Goal: Task Accomplishment & Management: Use online tool/utility

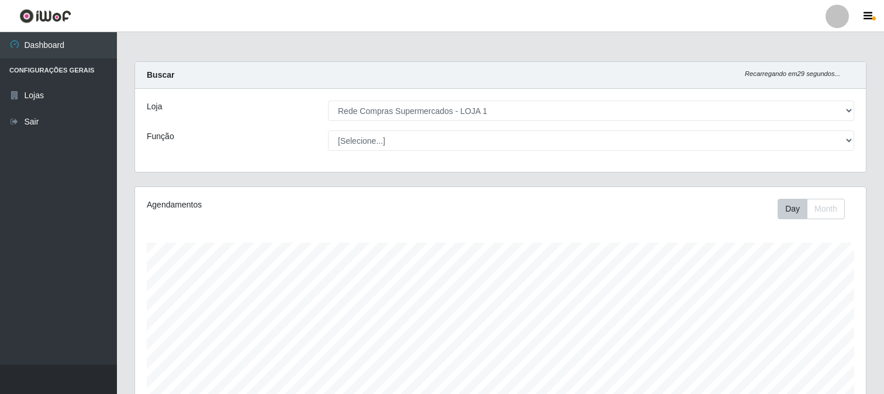
select select "158"
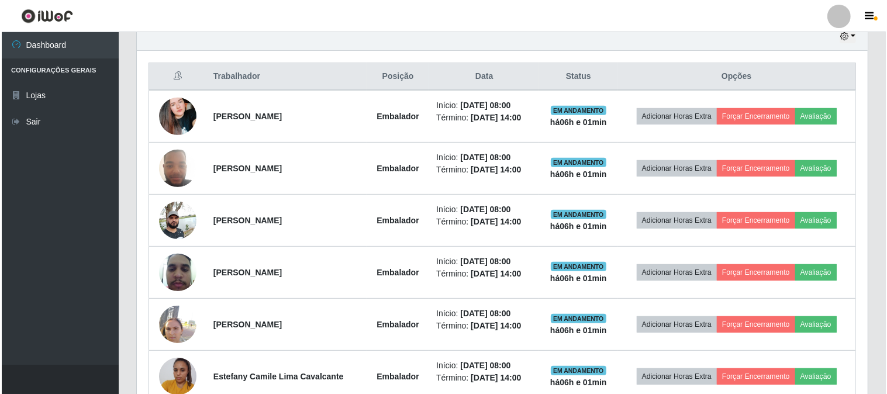
scroll to position [422, 0]
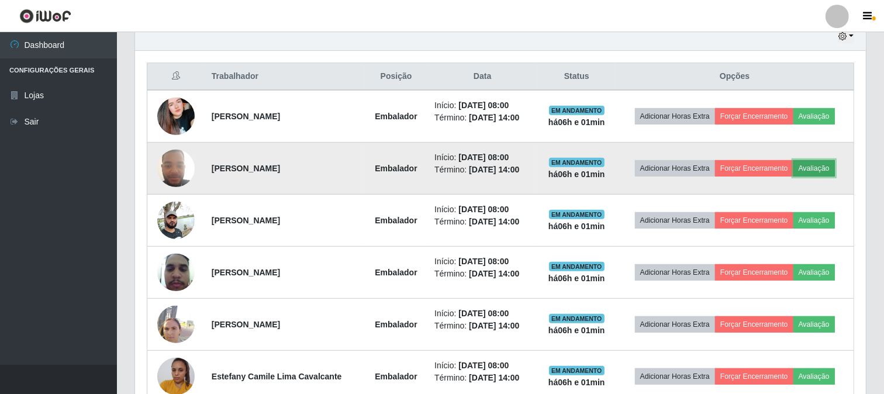
click at [809, 161] on button "Avaliação" at bounding box center [815, 168] width 42 height 16
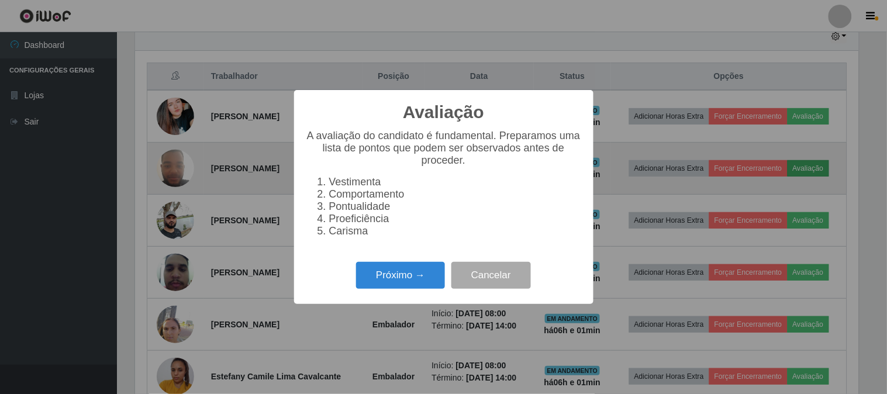
scroll to position [242, 723]
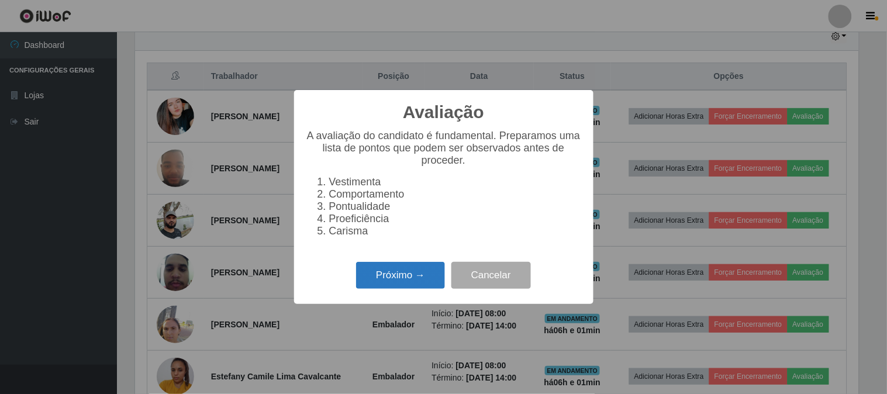
click at [401, 271] on button "Próximo →" at bounding box center [400, 275] width 89 height 27
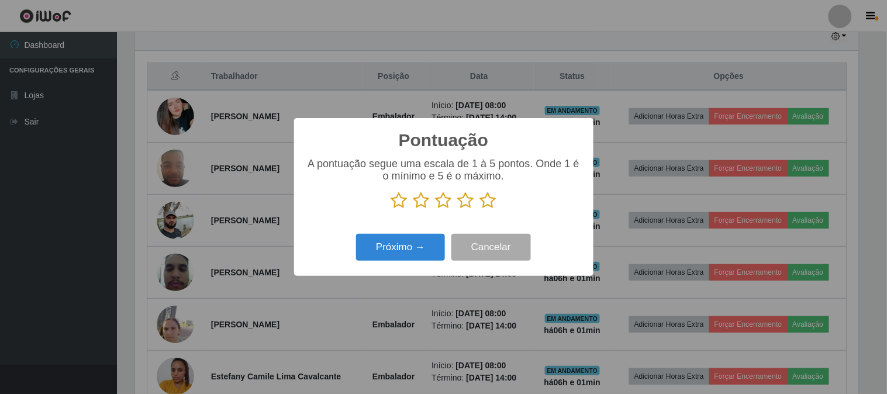
click at [494, 202] on icon at bounding box center [488, 201] width 16 height 18
click at [480, 209] on input "radio" at bounding box center [480, 209] width 0 height 0
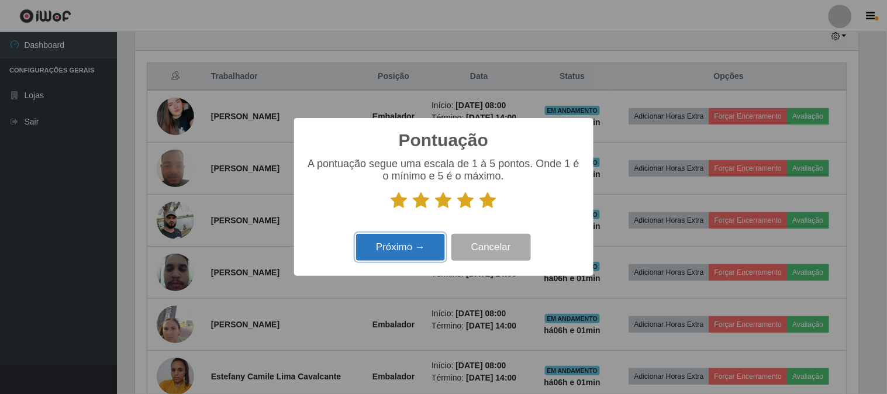
click at [411, 244] on button "Próximo →" at bounding box center [400, 247] width 89 height 27
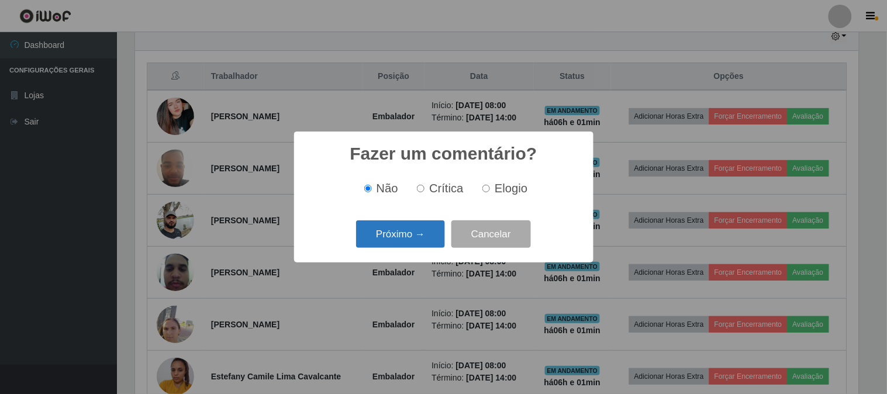
click at [382, 235] on button "Próximo →" at bounding box center [400, 233] width 89 height 27
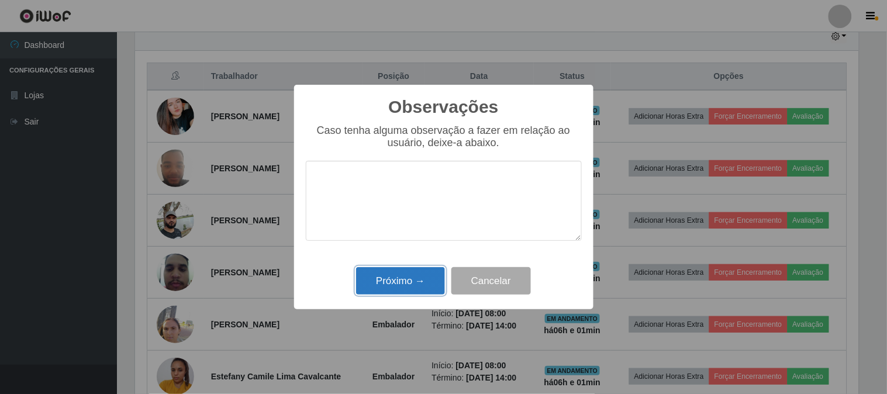
click at [418, 275] on button "Próximo →" at bounding box center [400, 280] width 89 height 27
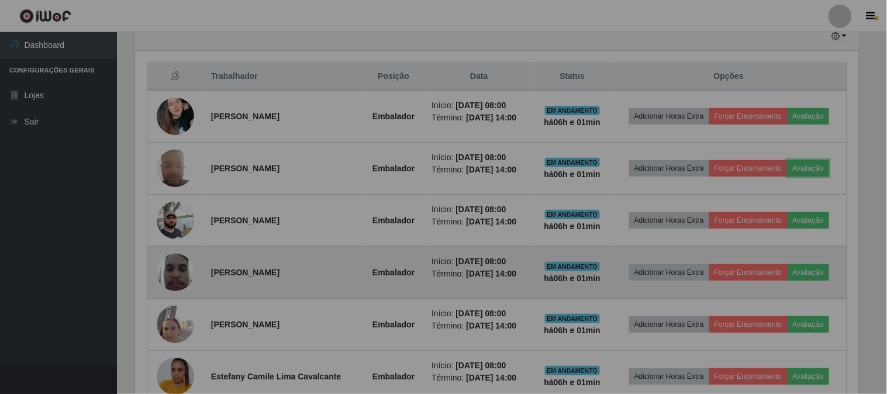
scroll to position [242, 731]
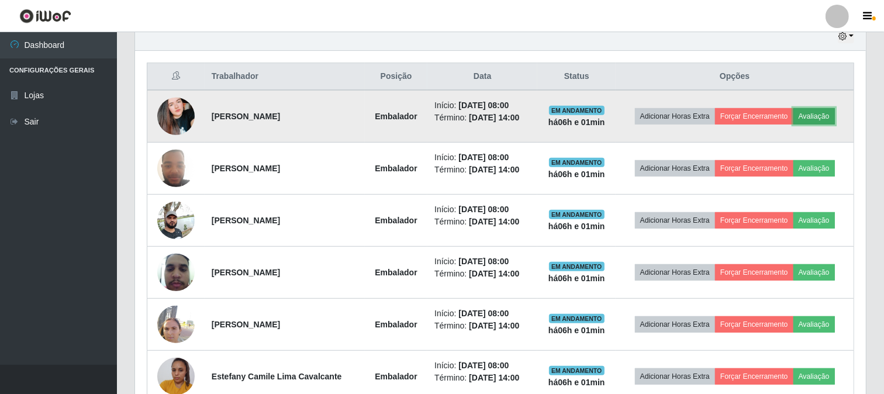
click at [835, 115] on button "Avaliação" at bounding box center [815, 116] width 42 height 16
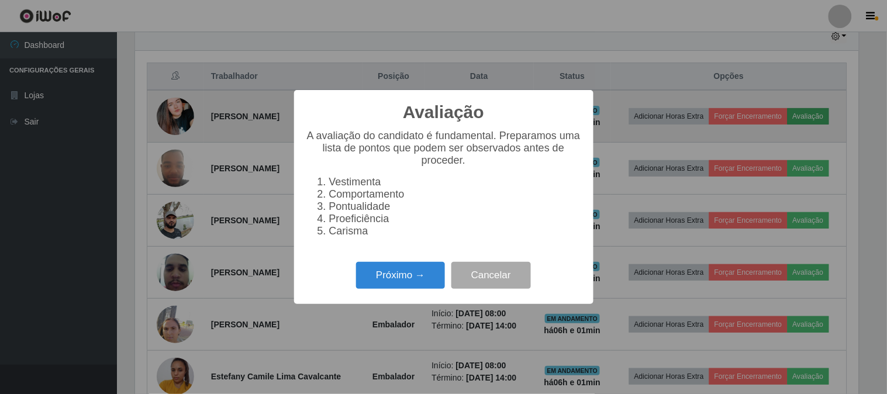
scroll to position [242, 723]
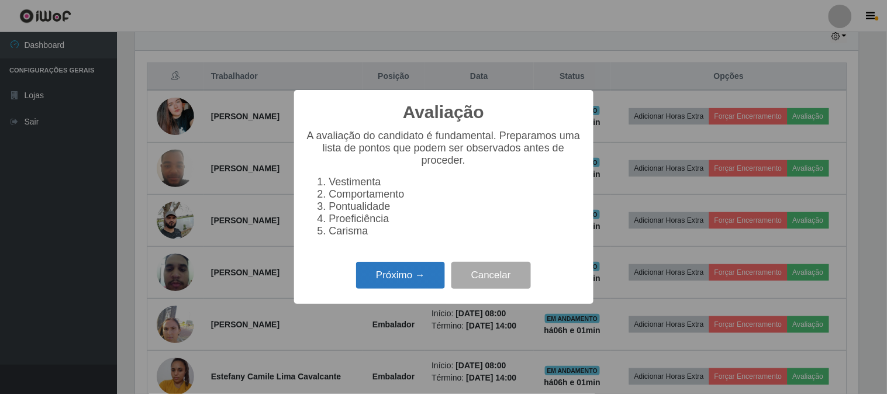
click at [418, 275] on button "Próximo →" at bounding box center [400, 275] width 89 height 27
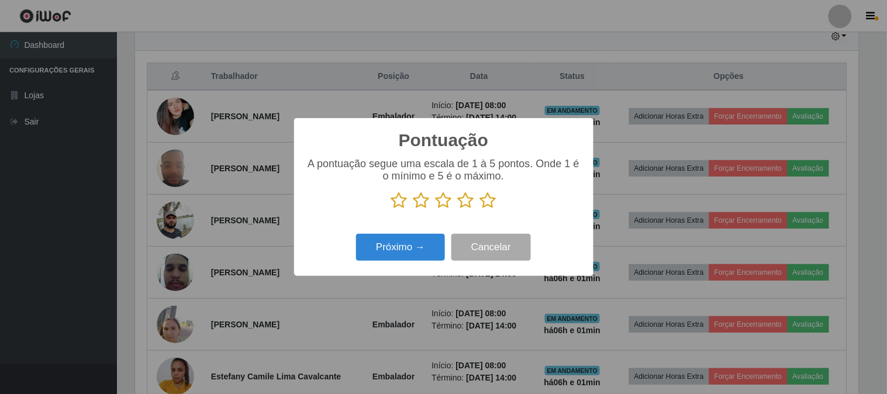
click at [496, 202] on p at bounding box center [444, 201] width 276 height 18
click at [494, 205] on icon at bounding box center [488, 201] width 16 height 18
click at [480, 209] on input "radio" at bounding box center [480, 209] width 0 height 0
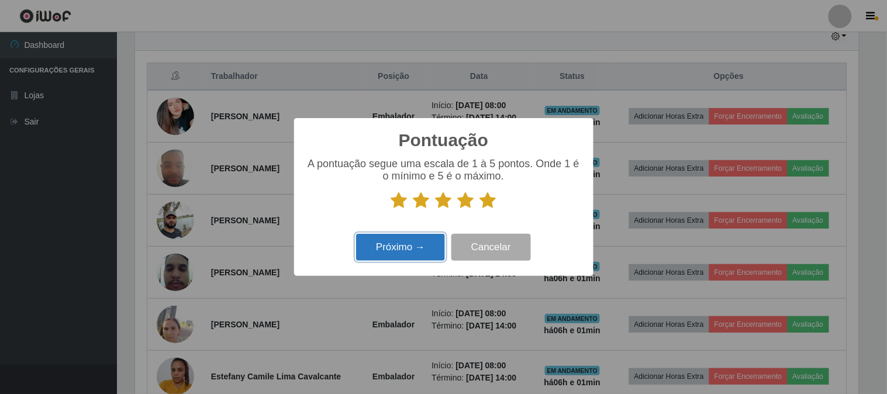
click at [417, 261] on button "Próximo →" at bounding box center [400, 247] width 89 height 27
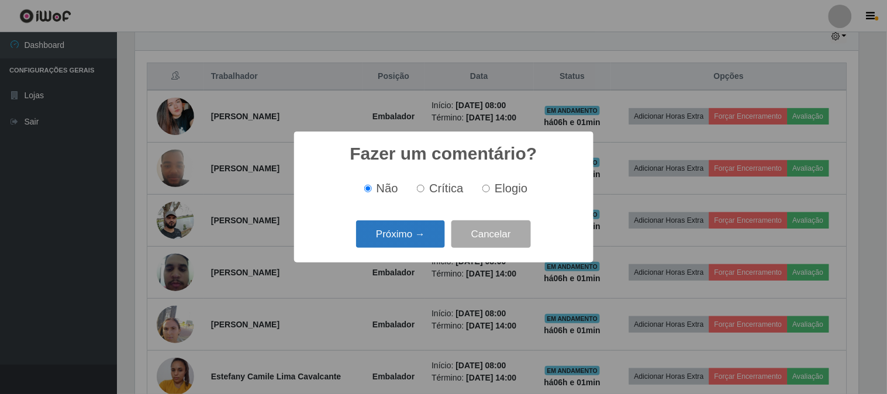
click at [395, 232] on button "Próximo →" at bounding box center [400, 233] width 89 height 27
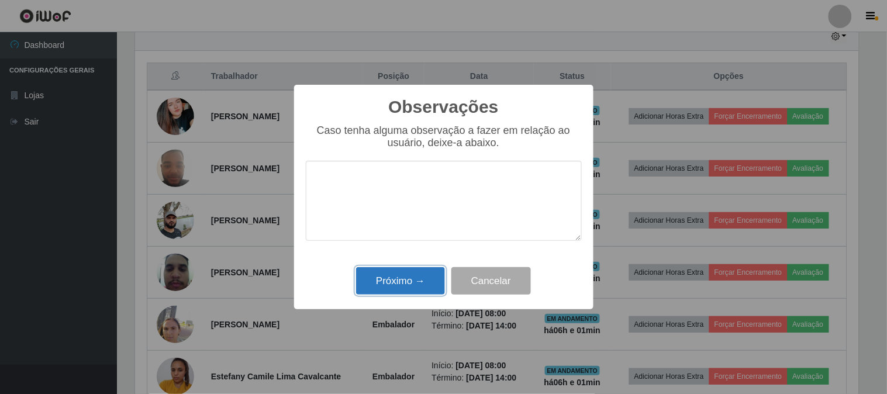
click at [419, 293] on button "Próximo →" at bounding box center [400, 280] width 89 height 27
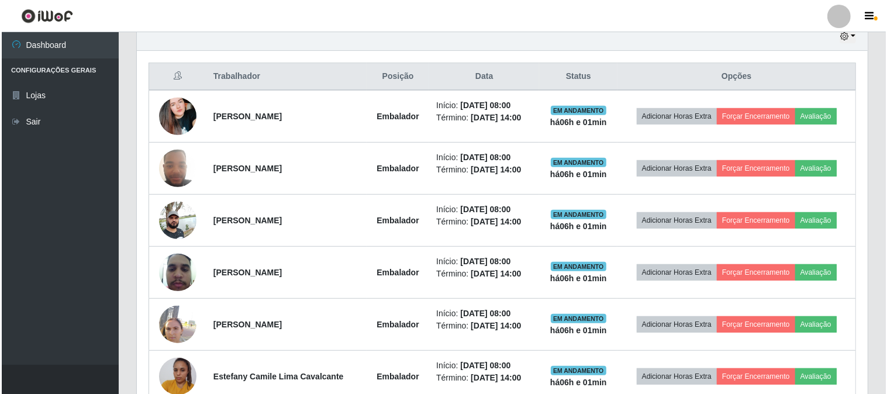
scroll to position [242, 731]
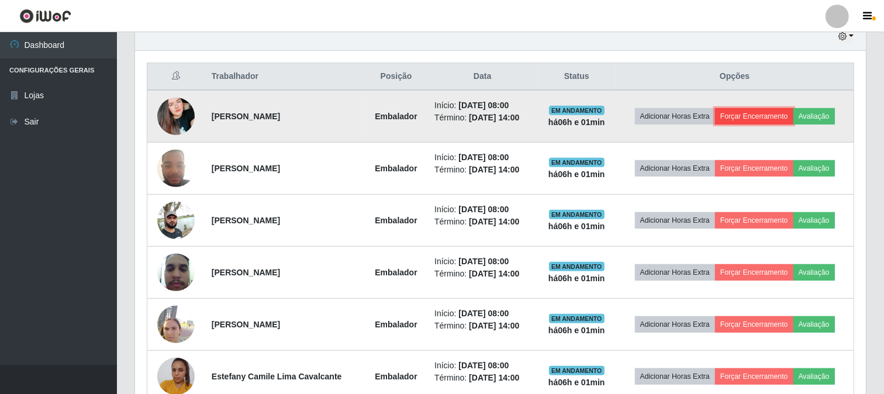
click at [785, 119] on button "Forçar Encerramento" at bounding box center [754, 116] width 78 height 16
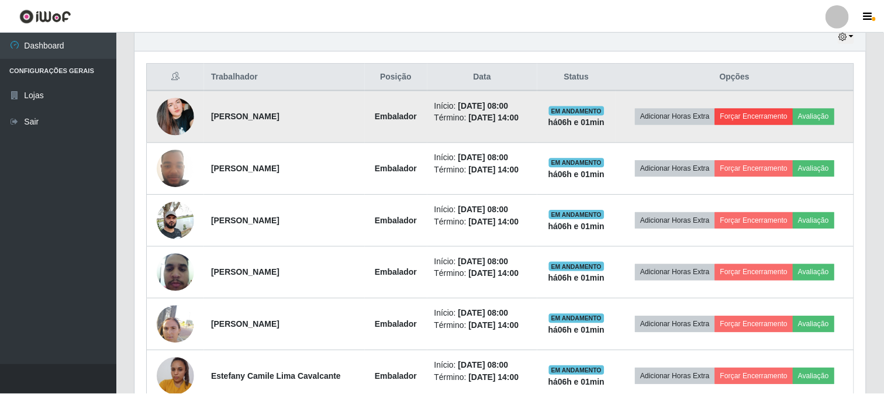
scroll to position [242, 723]
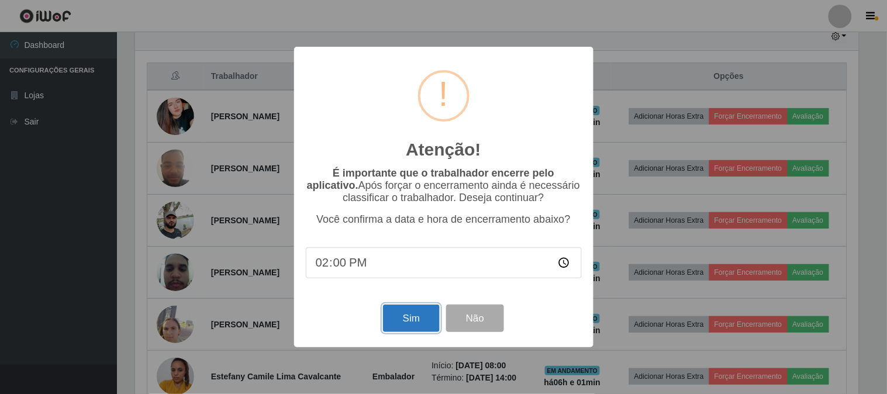
click at [398, 322] on button "Sim" at bounding box center [411, 318] width 57 height 27
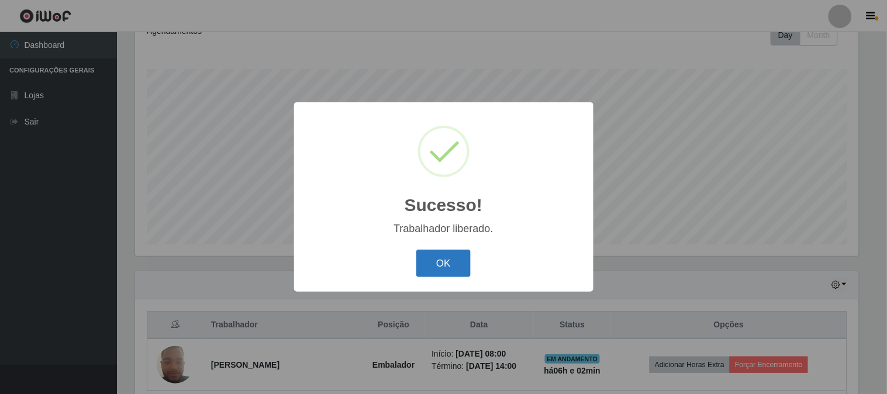
click at [449, 254] on button "OK" at bounding box center [443, 263] width 54 height 27
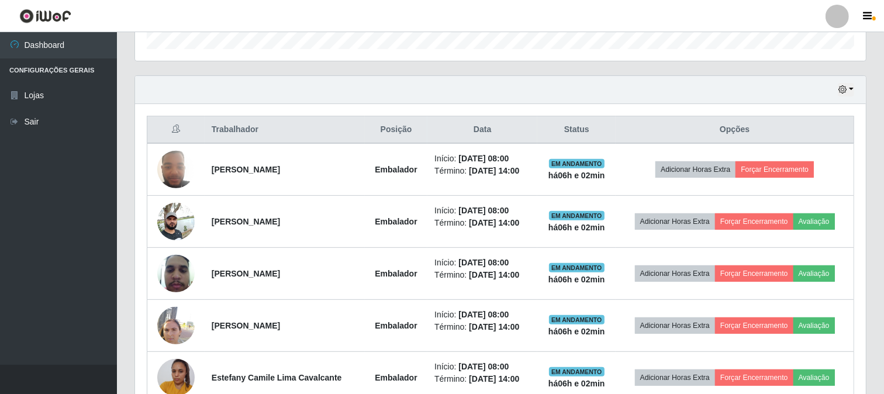
scroll to position [434, 0]
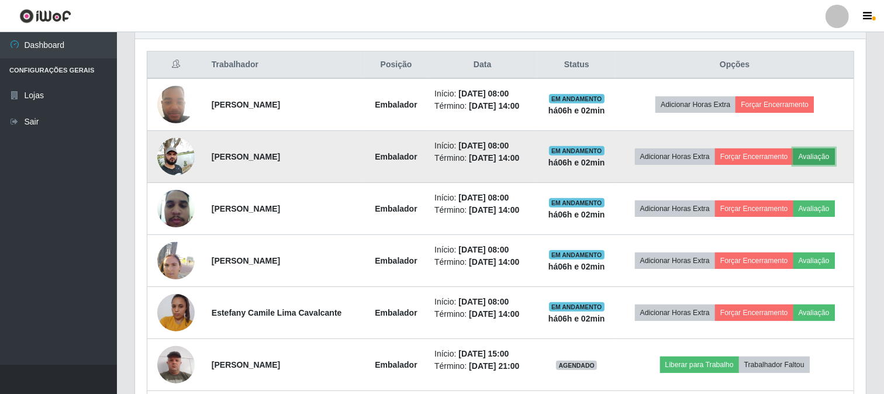
click at [816, 159] on button "Avaliação" at bounding box center [815, 157] width 42 height 16
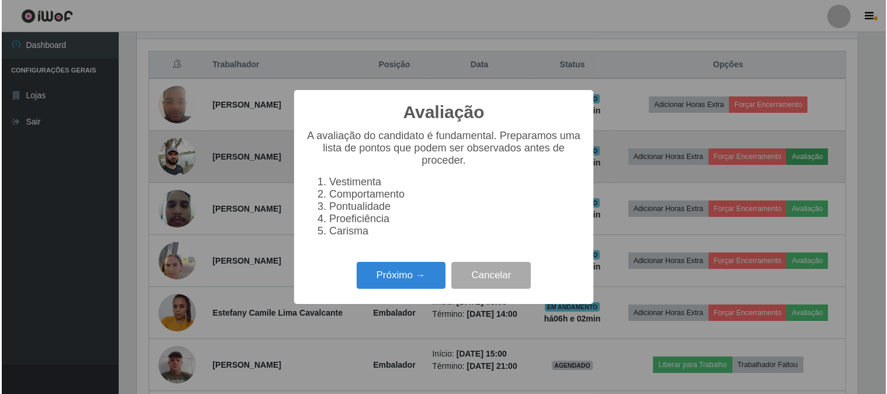
scroll to position [242, 723]
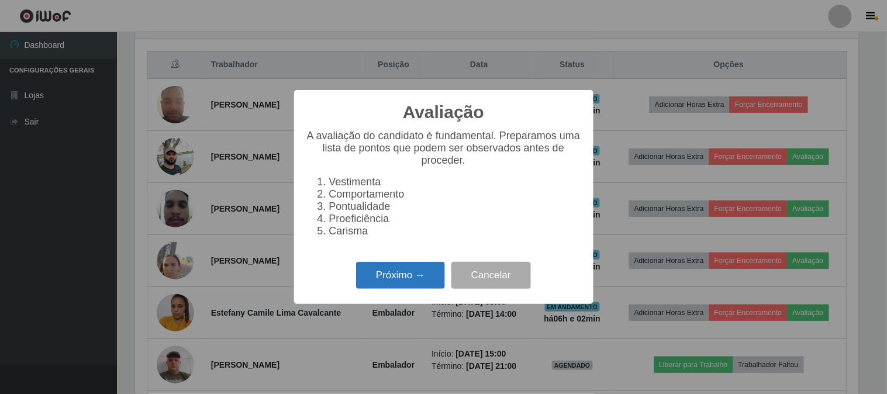
click at [398, 277] on button "Próximo →" at bounding box center [400, 275] width 89 height 27
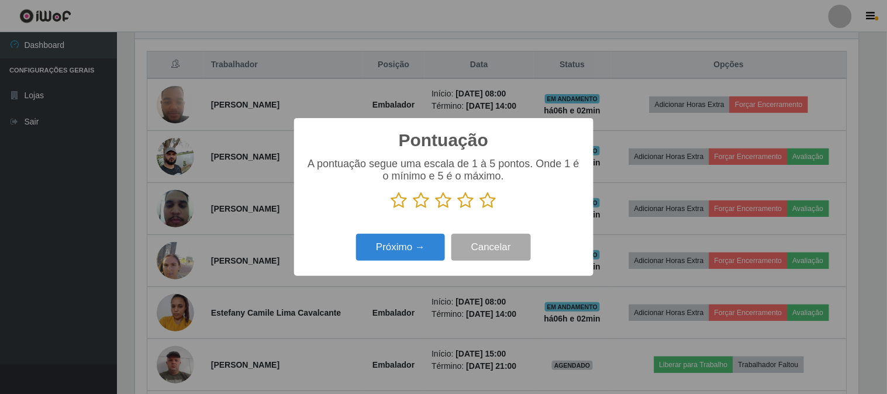
scroll to position [584563, 584082]
click at [487, 201] on icon at bounding box center [488, 201] width 16 height 18
click at [480, 209] on input "radio" at bounding box center [480, 209] width 0 height 0
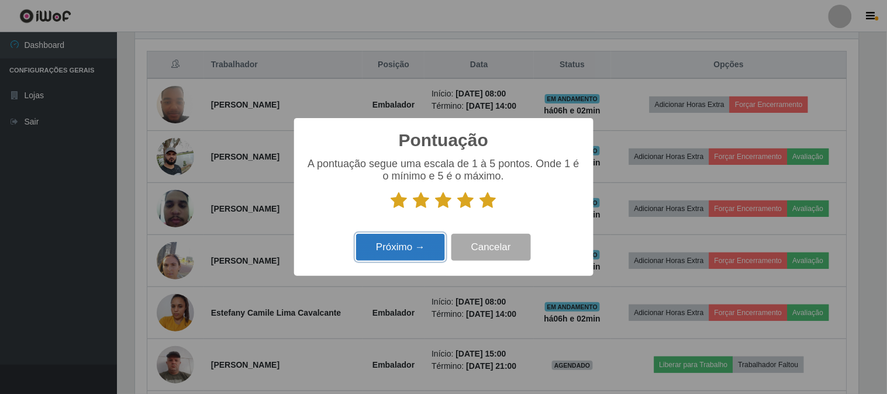
click at [433, 242] on button "Próximo →" at bounding box center [400, 247] width 89 height 27
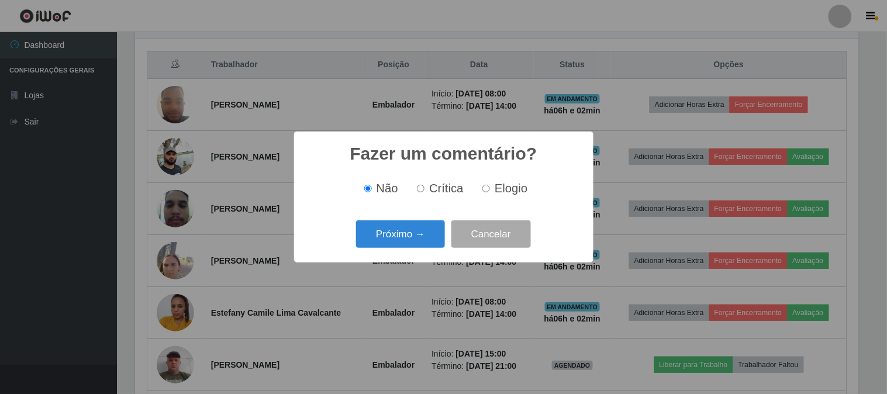
click at [433, 242] on button "Próximo →" at bounding box center [400, 233] width 89 height 27
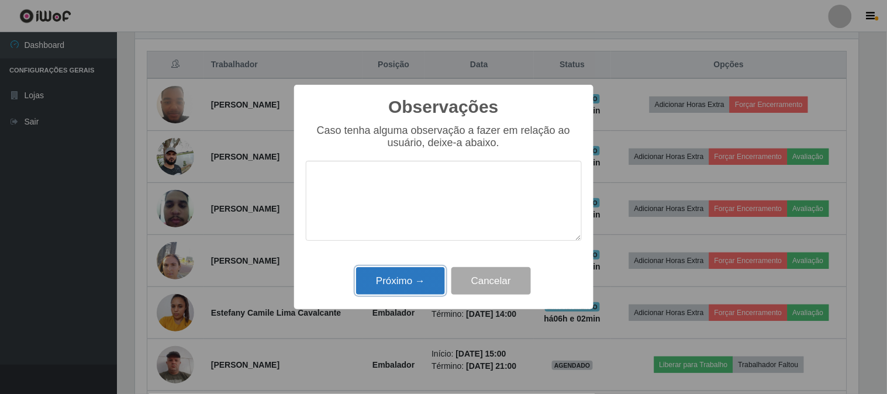
click at [426, 281] on button "Próximo →" at bounding box center [400, 280] width 89 height 27
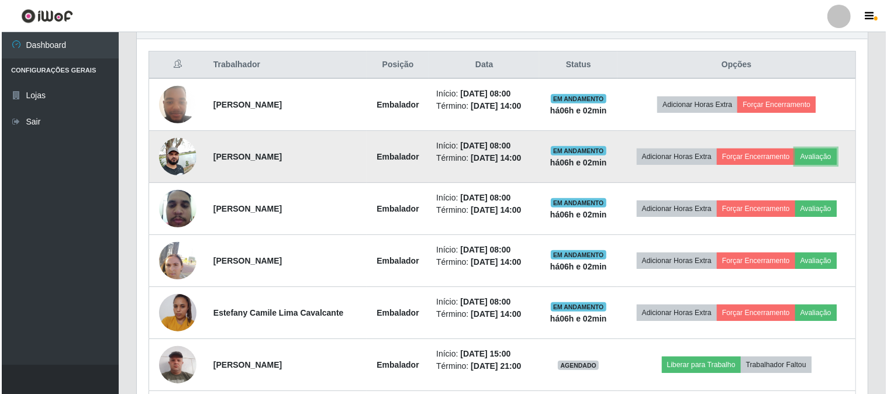
scroll to position [0, 0]
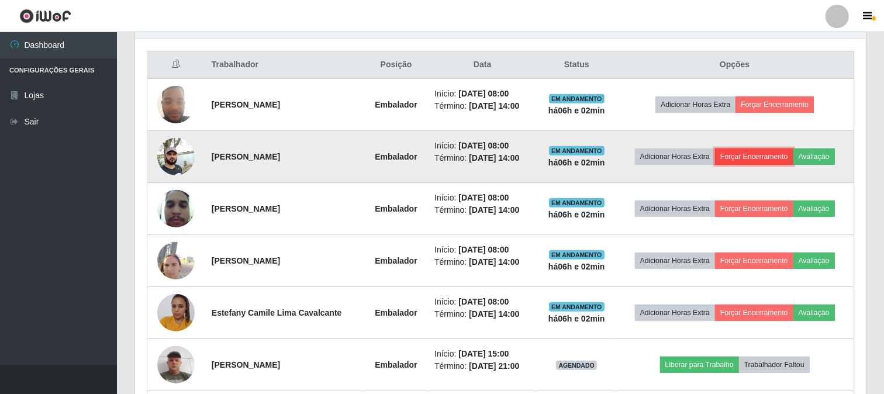
click at [756, 158] on button "Forçar Encerramento" at bounding box center [754, 157] width 78 height 16
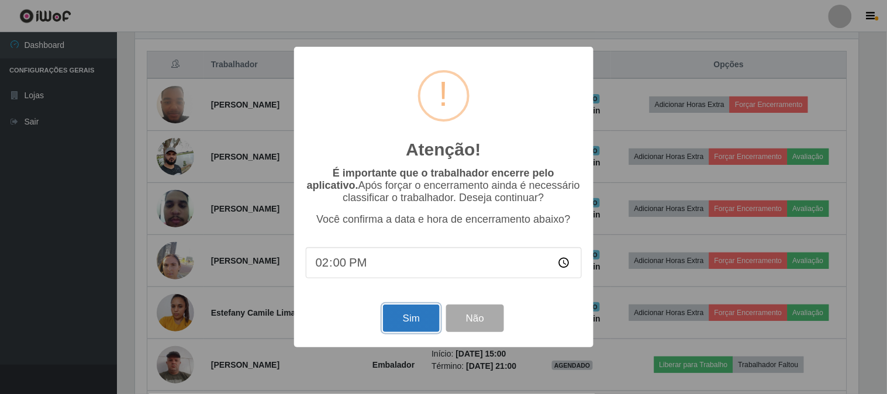
click at [399, 329] on button "Sim" at bounding box center [411, 318] width 57 height 27
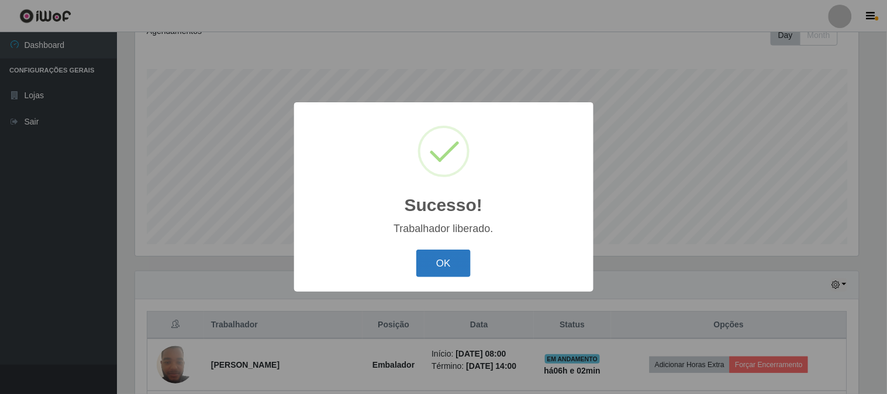
click at [442, 258] on button "OK" at bounding box center [443, 263] width 54 height 27
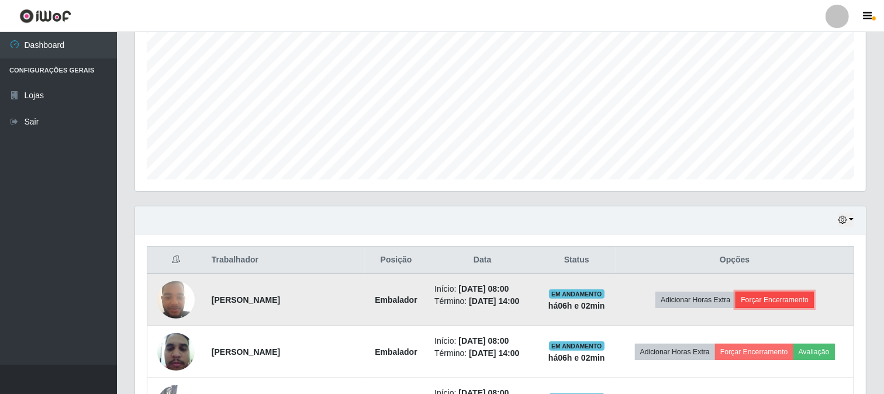
click at [766, 294] on button "Forçar Encerramento" at bounding box center [775, 300] width 78 height 16
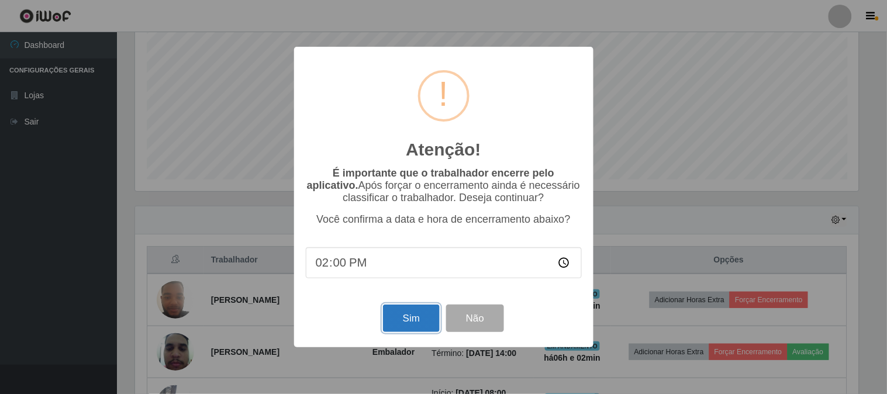
click at [421, 322] on button "Sim" at bounding box center [411, 318] width 57 height 27
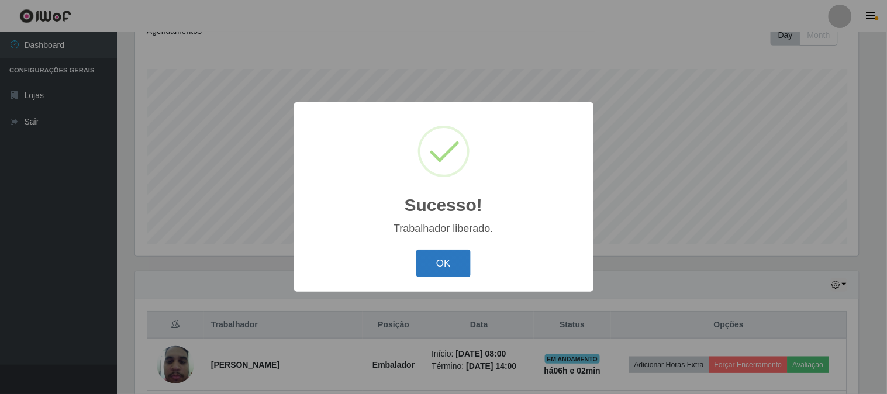
click at [436, 272] on button "OK" at bounding box center [443, 263] width 54 height 27
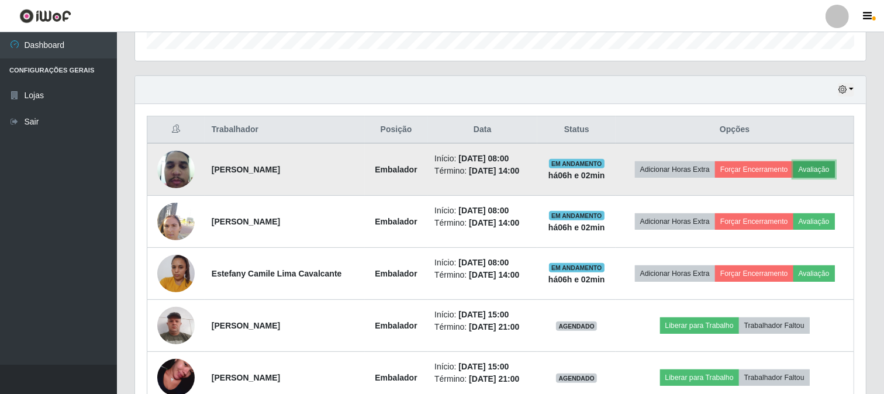
click at [835, 164] on button "Avaliação" at bounding box center [815, 169] width 42 height 16
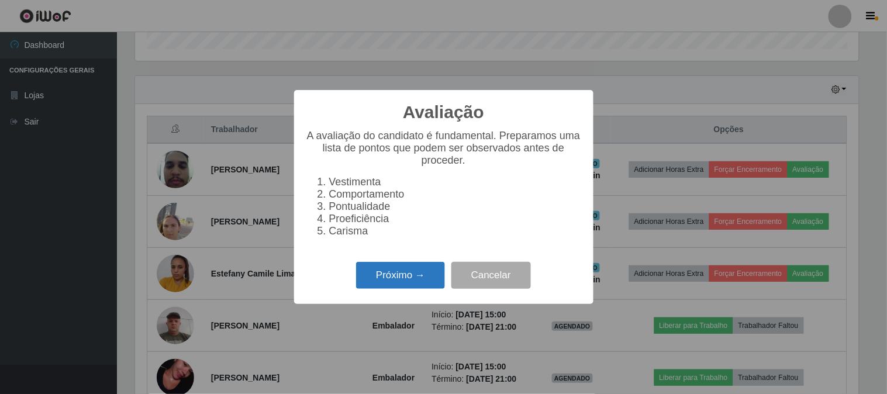
click at [414, 282] on button "Próximo →" at bounding box center [400, 275] width 89 height 27
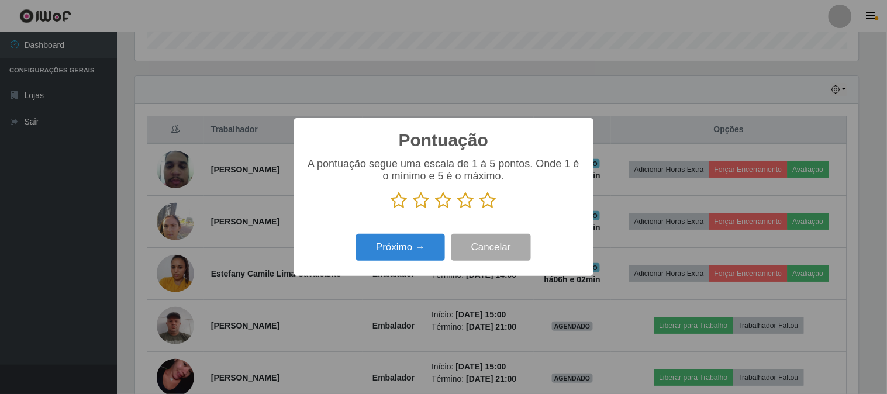
click at [495, 202] on icon at bounding box center [488, 201] width 16 height 18
click at [480, 209] on input "radio" at bounding box center [480, 209] width 0 height 0
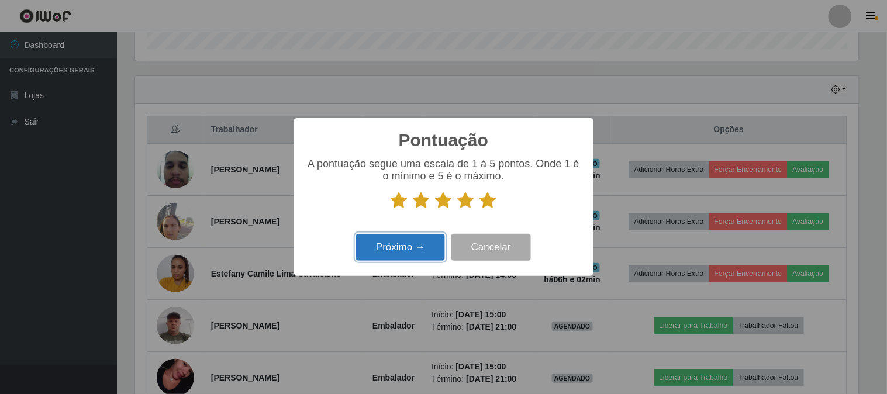
click at [418, 240] on button "Próximo →" at bounding box center [400, 247] width 89 height 27
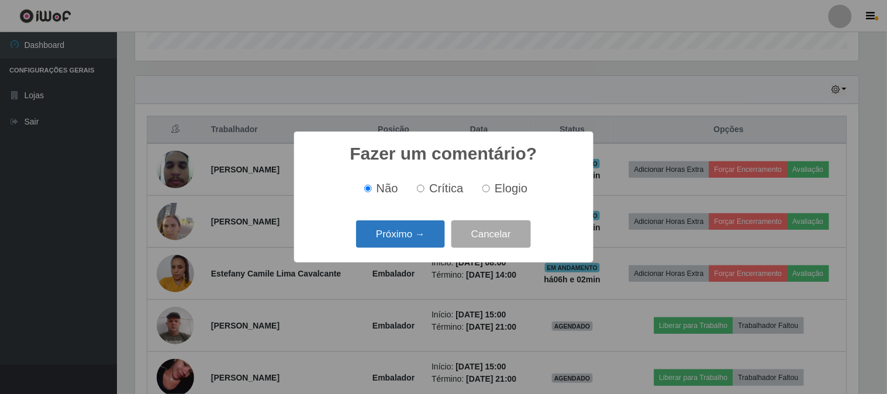
click at [423, 238] on button "Próximo →" at bounding box center [400, 233] width 89 height 27
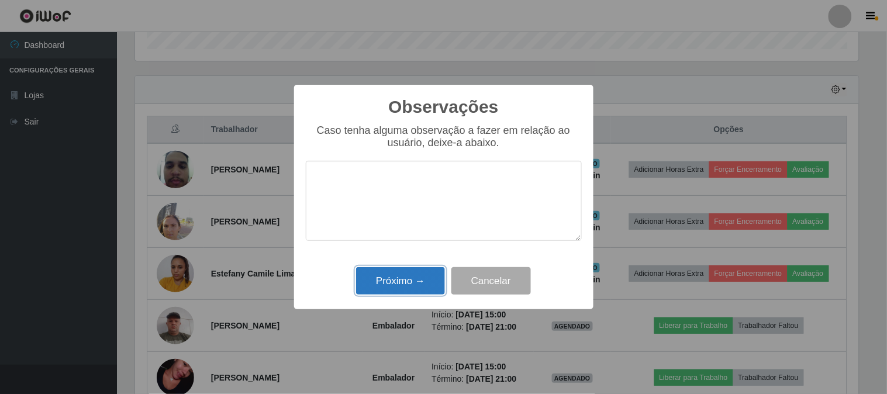
click at [412, 281] on button "Próximo →" at bounding box center [400, 280] width 89 height 27
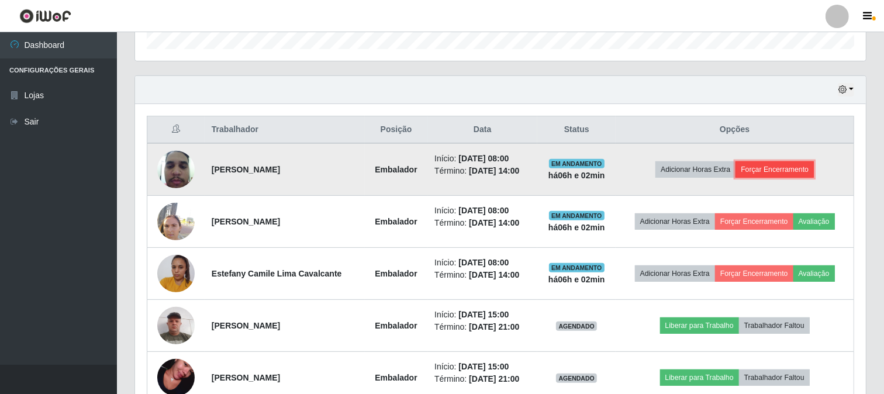
click at [788, 173] on button "Forçar Encerramento" at bounding box center [775, 169] width 78 height 16
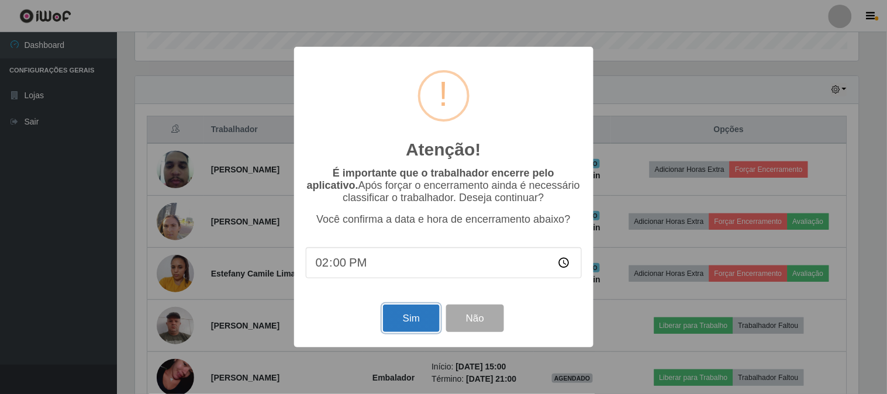
click at [408, 326] on button "Sim" at bounding box center [411, 318] width 57 height 27
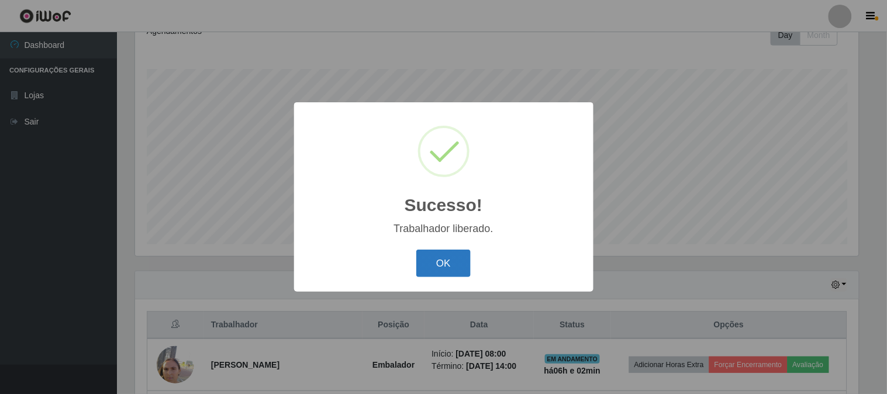
click at [458, 269] on button "OK" at bounding box center [443, 263] width 54 height 27
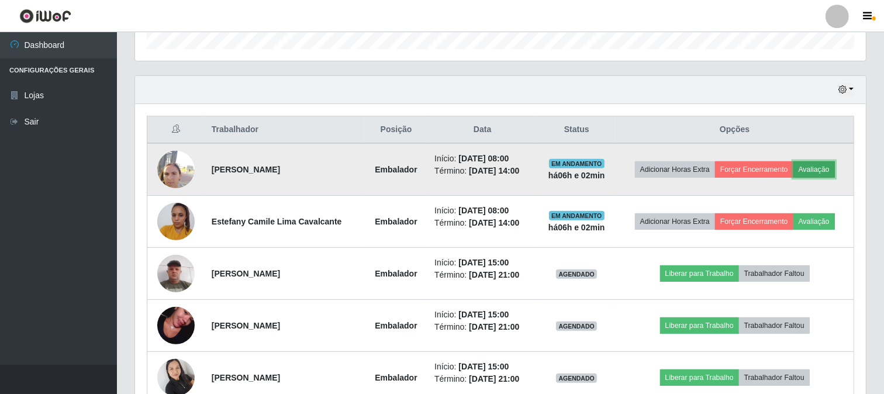
click at [835, 171] on button "Avaliação" at bounding box center [815, 169] width 42 height 16
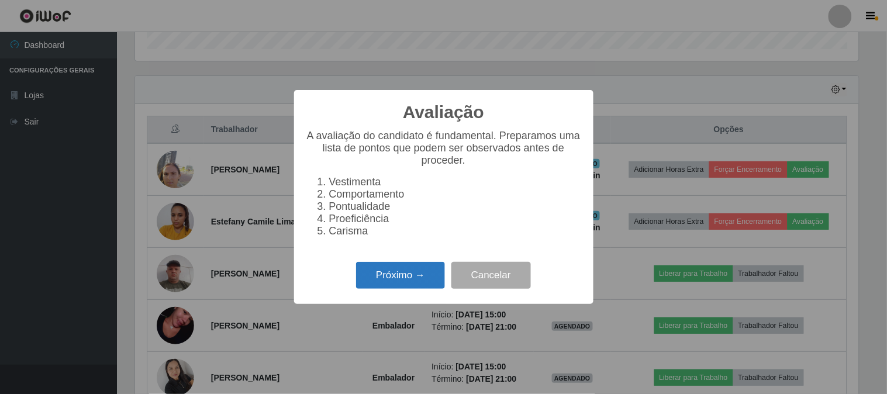
click at [380, 270] on button "Próximo →" at bounding box center [400, 275] width 89 height 27
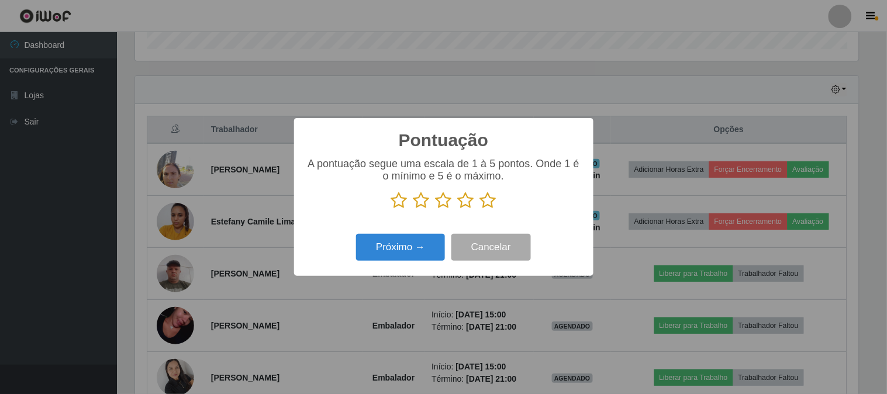
click at [484, 207] on icon at bounding box center [488, 201] width 16 height 18
click at [480, 209] on input "radio" at bounding box center [480, 209] width 0 height 0
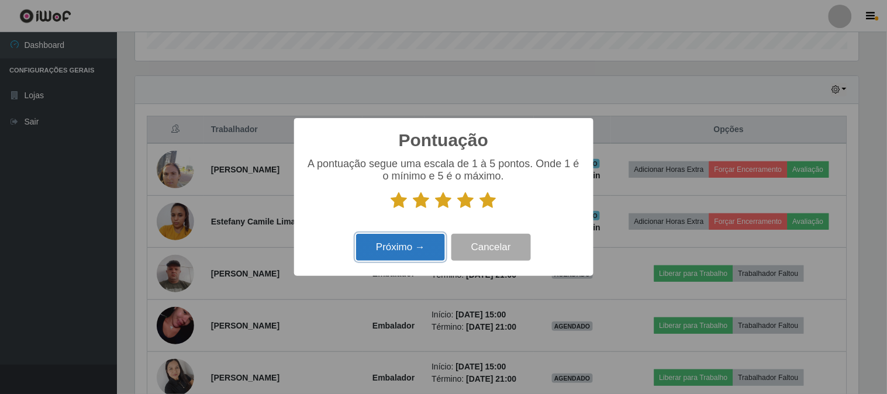
click at [419, 241] on button "Próximo →" at bounding box center [400, 247] width 89 height 27
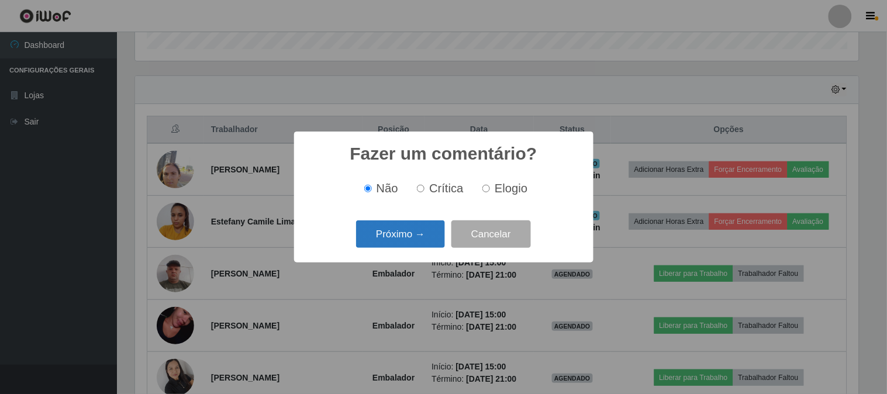
click at [423, 232] on button "Próximo →" at bounding box center [400, 233] width 89 height 27
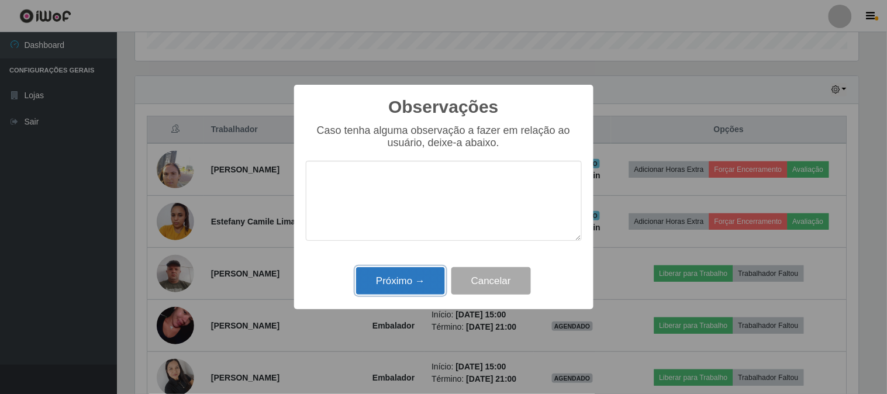
click at [420, 275] on button "Próximo →" at bounding box center [400, 280] width 89 height 27
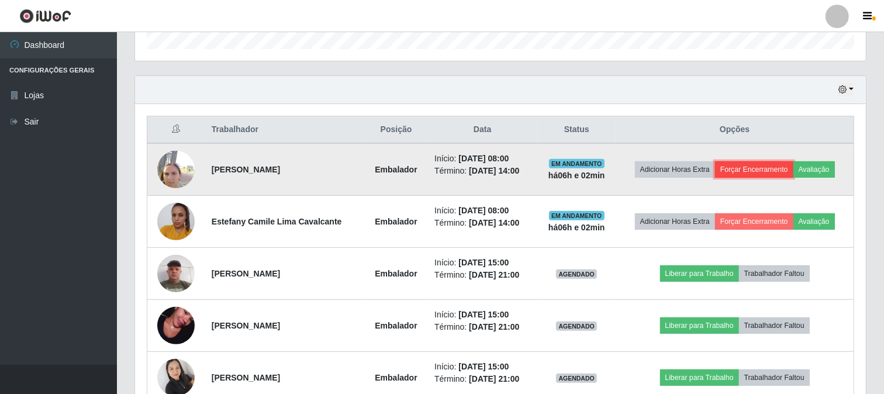
click at [774, 177] on button "Forçar Encerramento" at bounding box center [754, 169] width 78 height 16
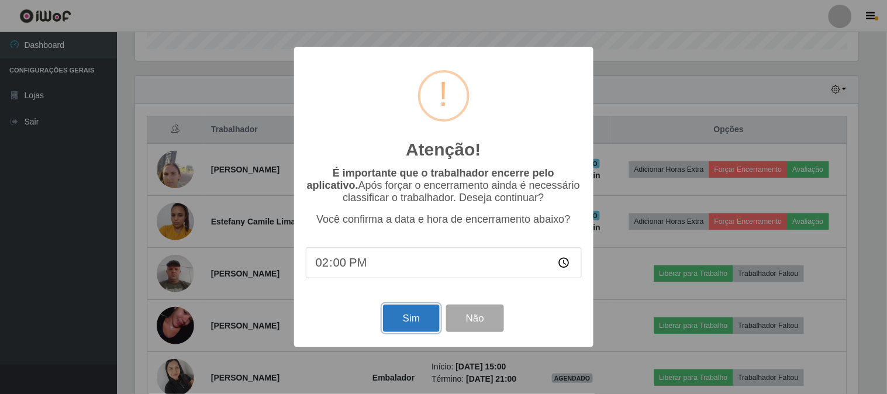
click at [423, 315] on button "Sim" at bounding box center [411, 318] width 57 height 27
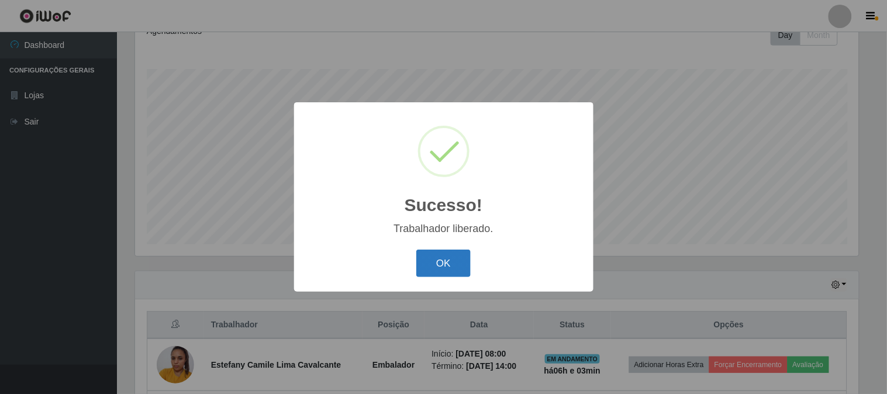
click at [463, 258] on button "OK" at bounding box center [443, 263] width 54 height 27
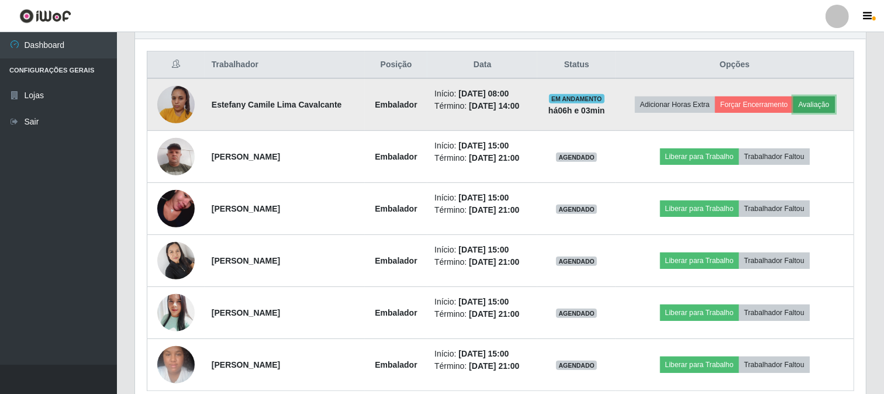
click at [835, 106] on button "Avaliação" at bounding box center [815, 104] width 42 height 16
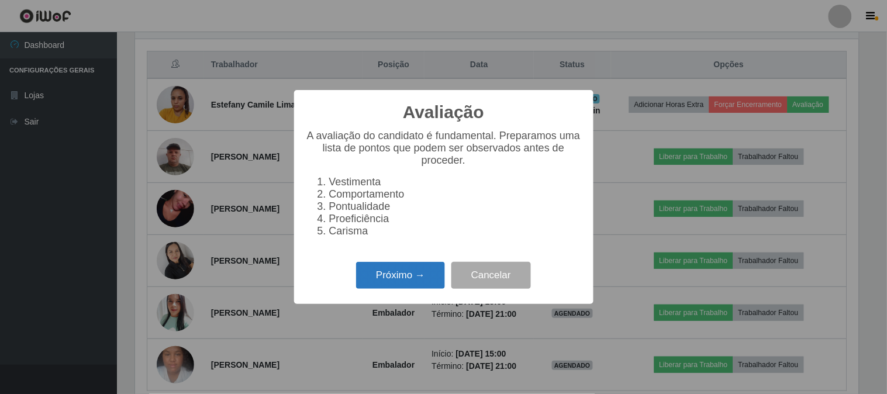
click at [425, 262] on button "Próximo →" at bounding box center [400, 275] width 89 height 27
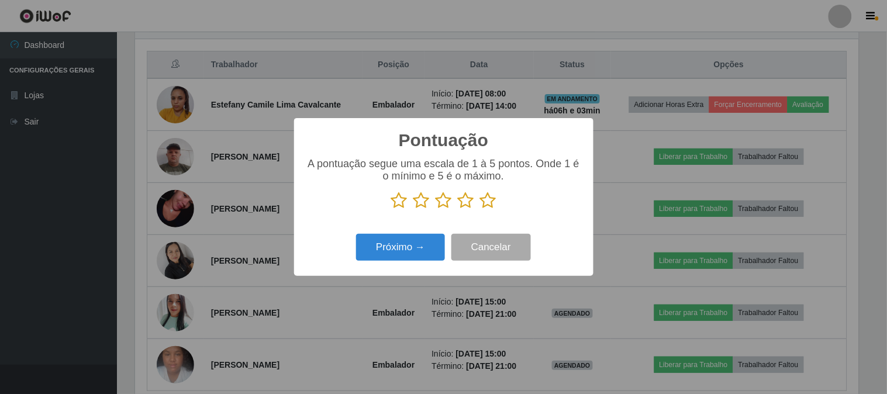
click at [489, 204] on icon at bounding box center [488, 201] width 16 height 18
click at [480, 209] on input "radio" at bounding box center [480, 209] width 0 height 0
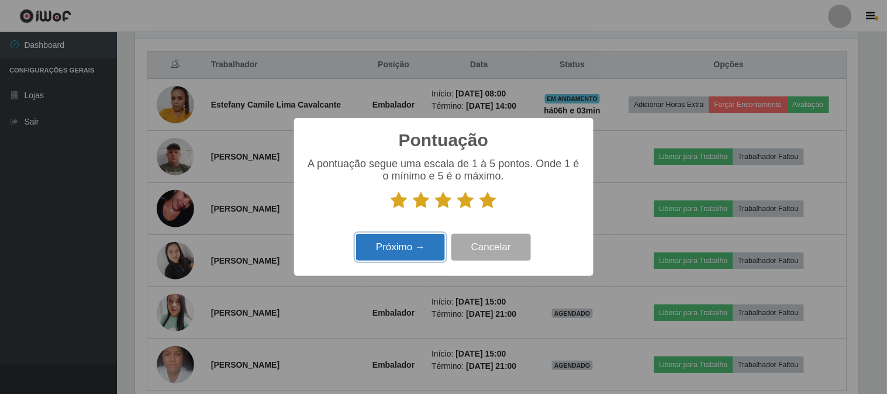
click at [421, 249] on button "Próximo →" at bounding box center [400, 247] width 89 height 27
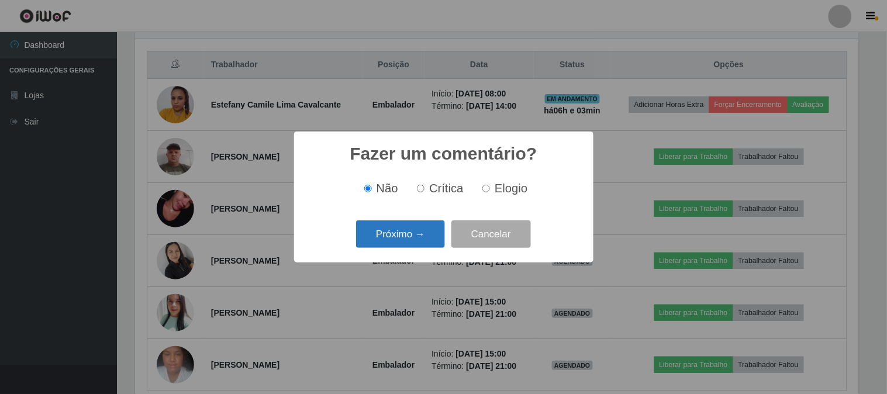
click at [429, 238] on button "Próximo →" at bounding box center [400, 233] width 89 height 27
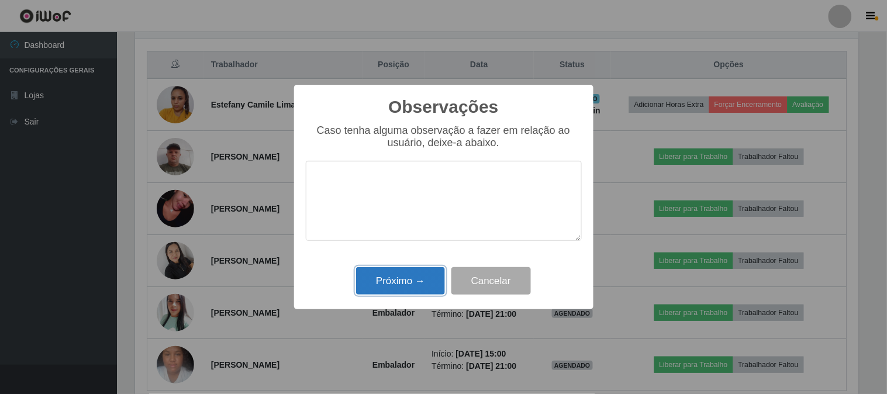
click at [432, 281] on button "Próximo →" at bounding box center [400, 280] width 89 height 27
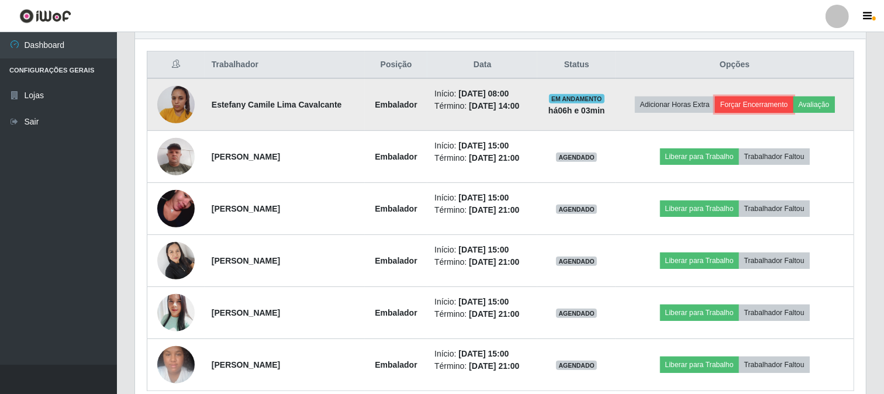
click at [773, 104] on button "Forçar Encerramento" at bounding box center [754, 104] width 78 height 16
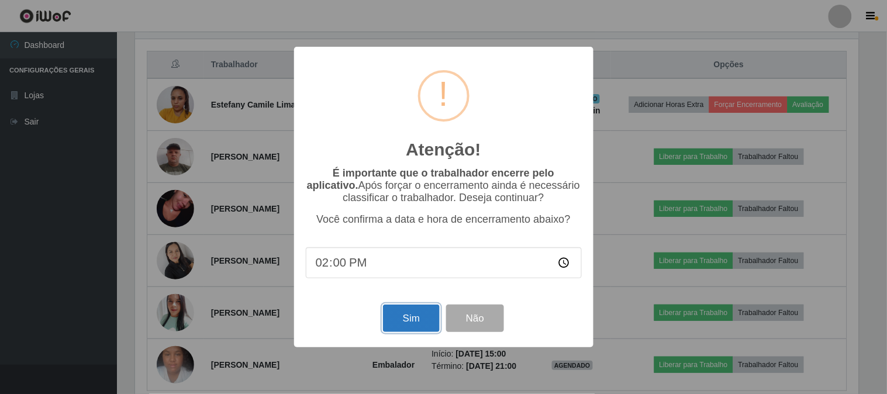
click at [394, 329] on button "Sim" at bounding box center [411, 318] width 57 height 27
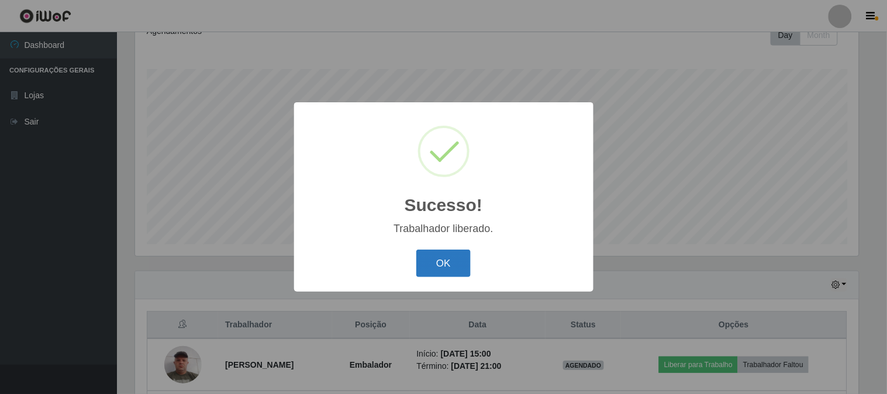
click at [466, 258] on button "OK" at bounding box center [443, 263] width 54 height 27
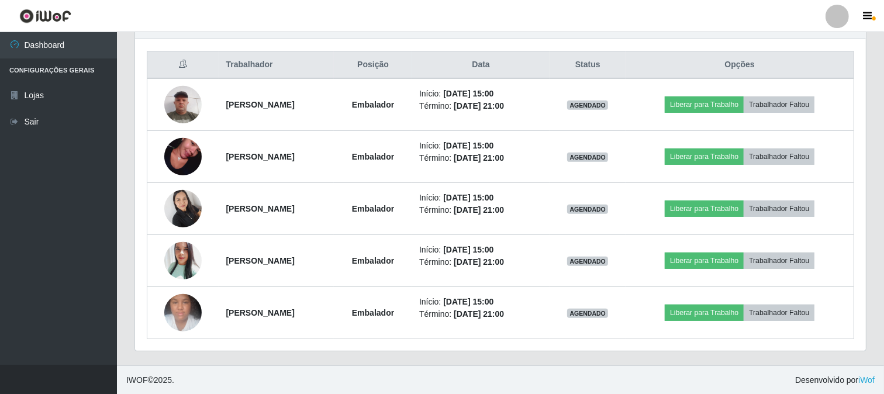
scroll to position [435, 0]
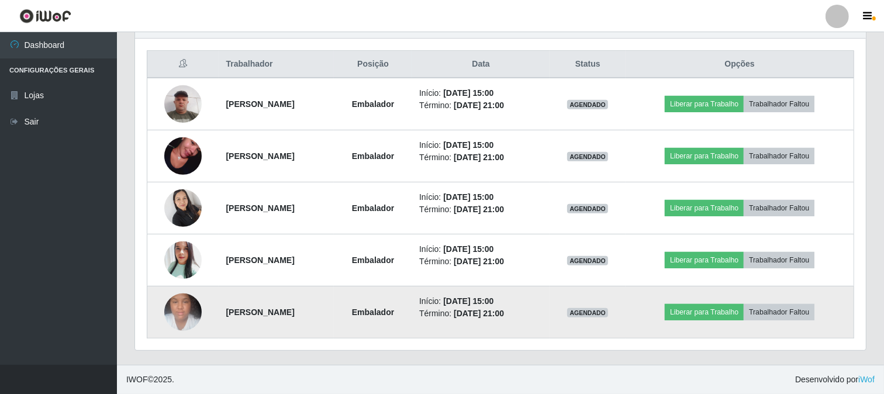
click at [164, 308] on img at bounding box center [182, 312] width 37 height 50
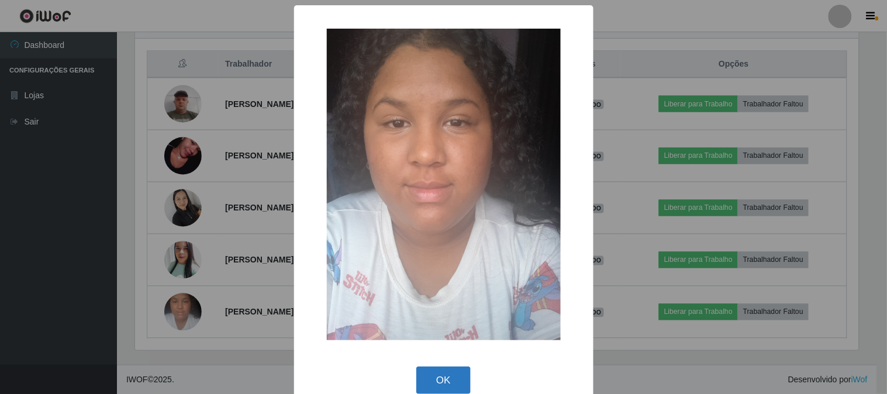
click at [447, 378] on button "OK" at bounding box center [443, 380] width 54 height 27
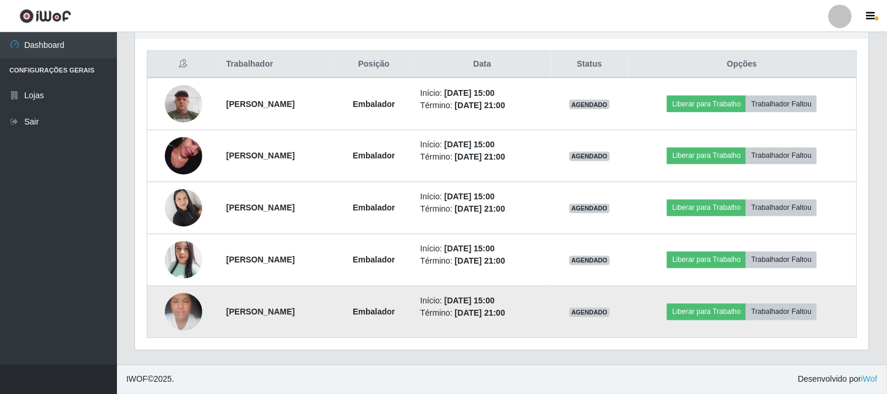
scroll to position [242, 731]
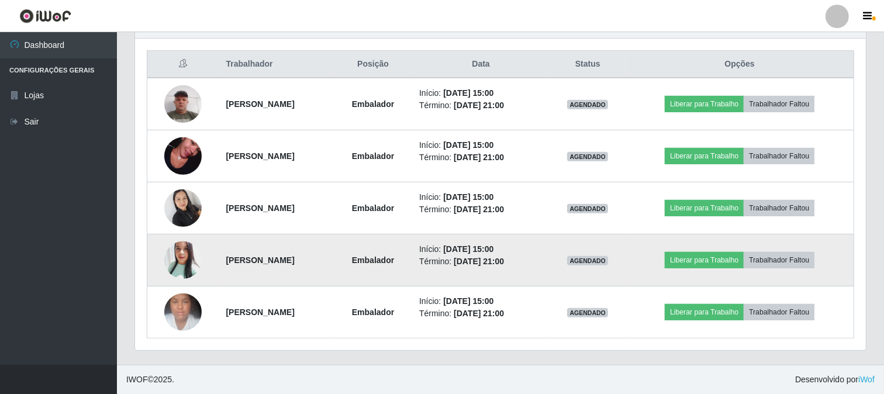
click at [177, 253] on img at bounding box center [182, 260] width 37 height 44
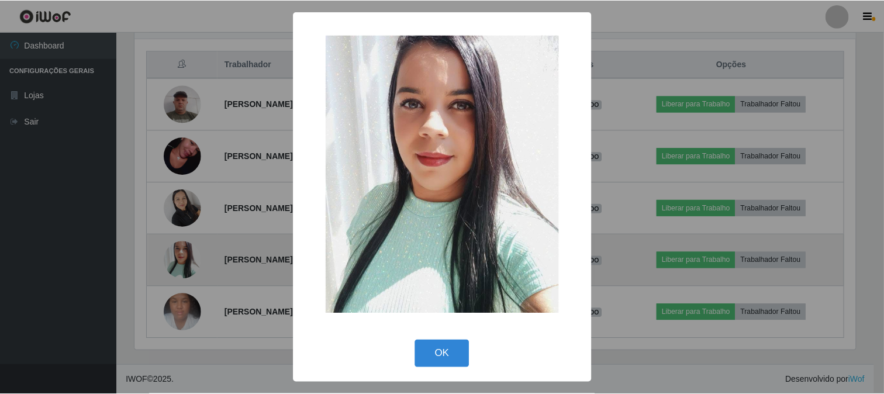
scroll to position [242, 723]
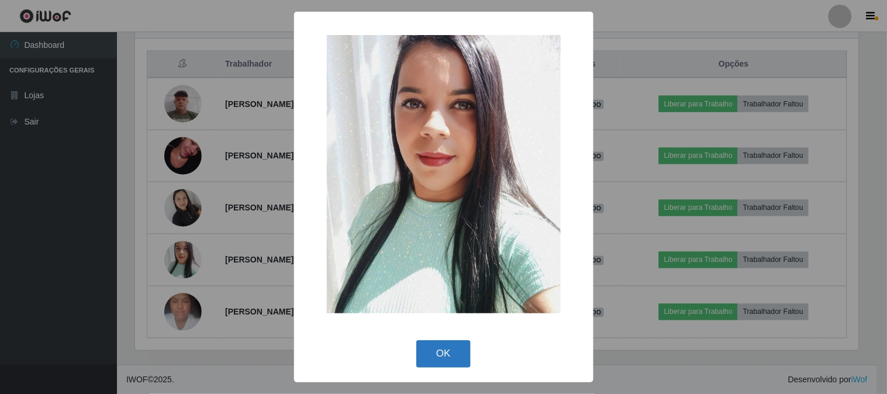
click at [451, 347] on button "OK" at bounding box center [443, 353] width 54 height 27
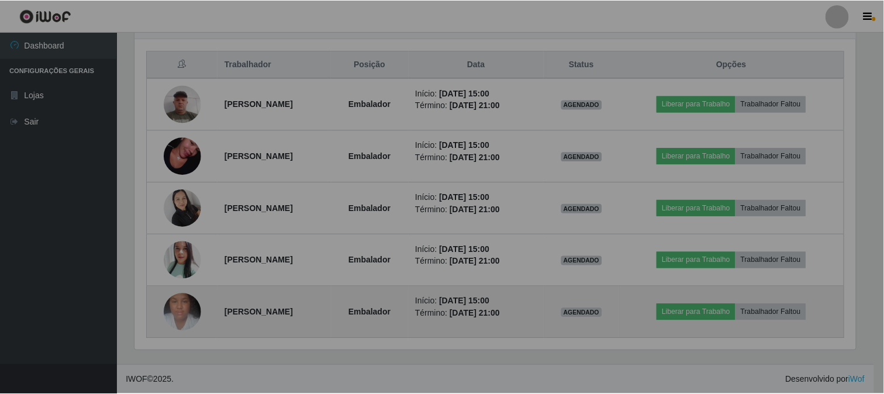
scroll to position [242, 731]
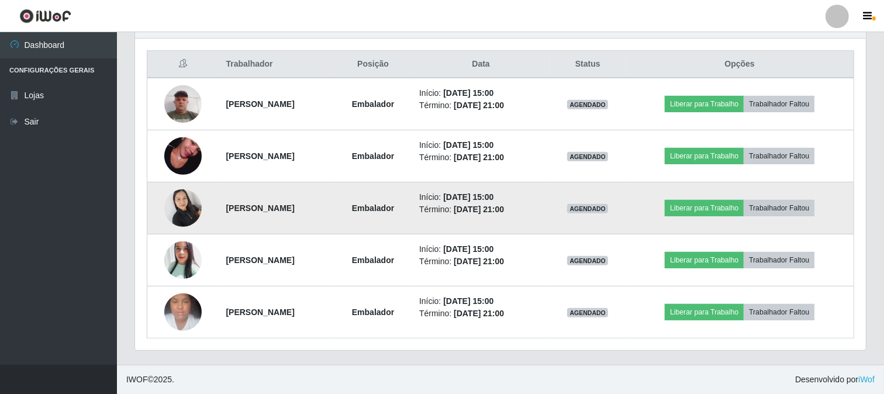
click at [177, 201] on img at bounding box center [182, 208] width 37 height 50
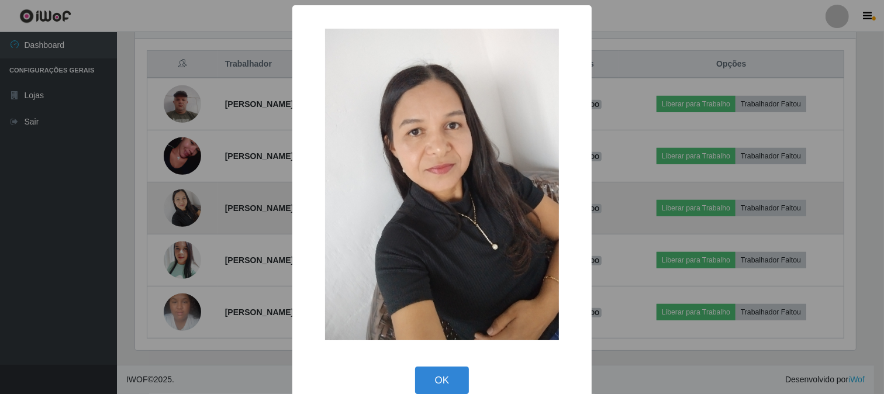
scroll to position [242, 723]
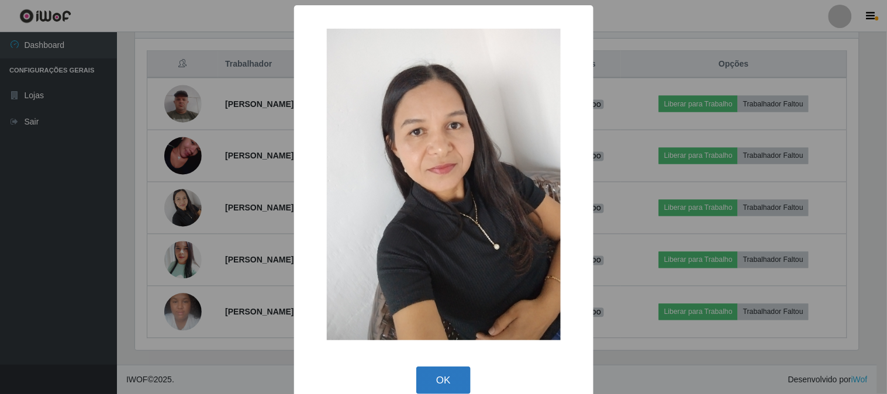
click at [435, 378] on button "OK" at bounding box center [443, 380] width 54 height 27
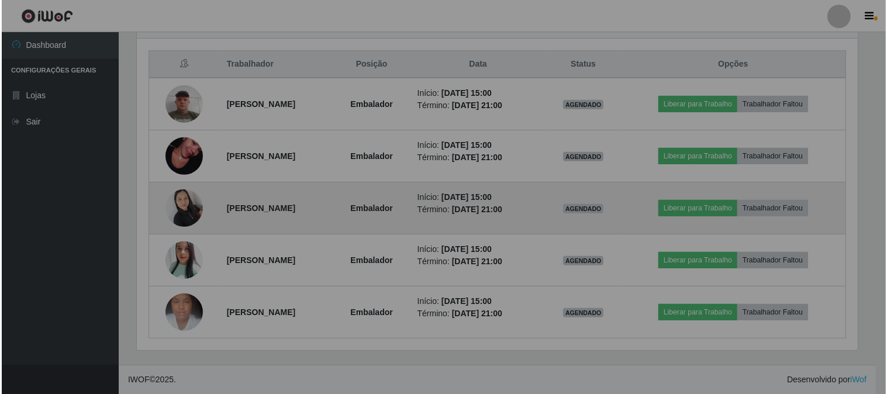
scroll to position [242, 731]
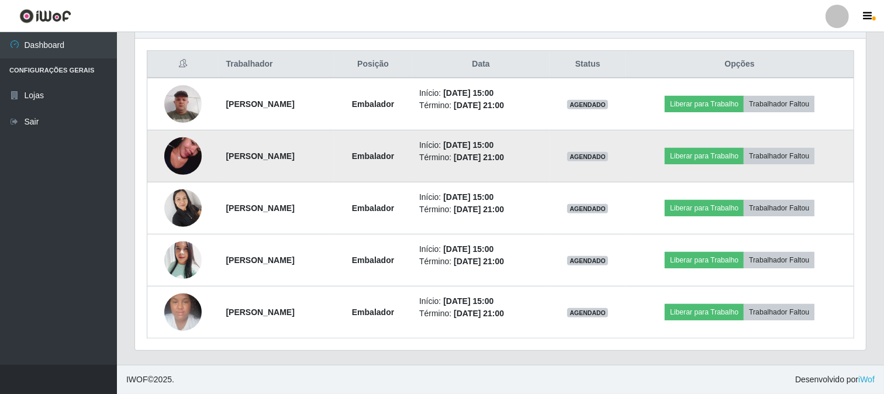
click at [182, 150] on img at bounding box center [182, 156] width 37 height 67
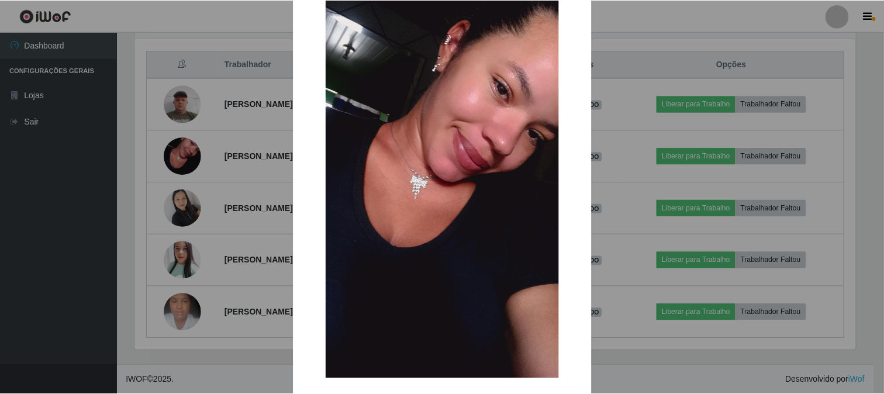
scroll to position [123, 0]
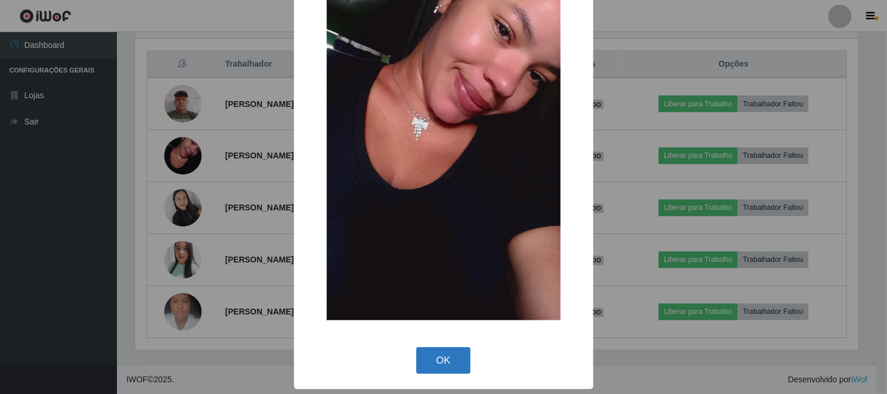
click at [453, 360] on button "OK" at bounding box center [443, 360] width 54 height 27
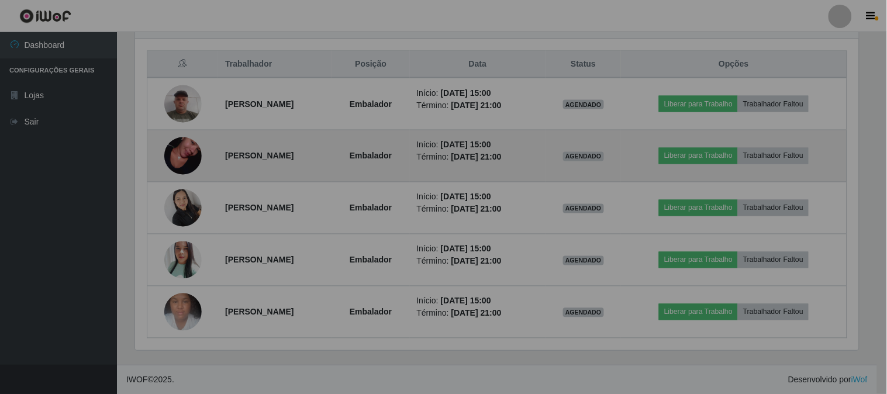
scroll to position [242, 731]
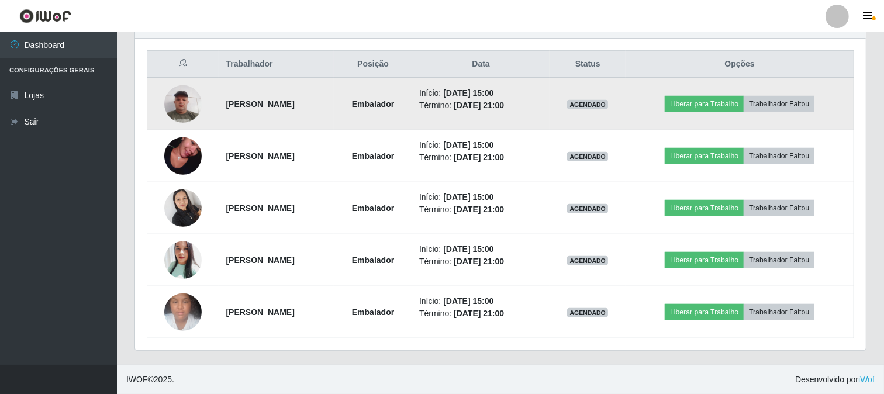
click at [184, 104] on img at bounding box center [182, 104] width 37 height 50
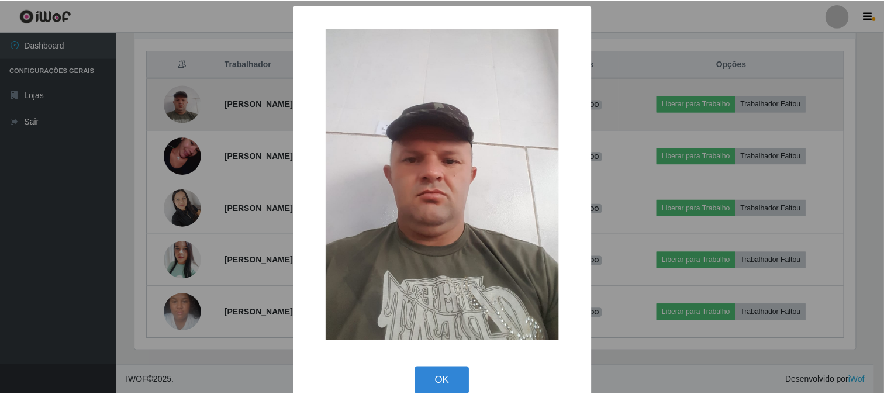
scroll to position [242, 723]
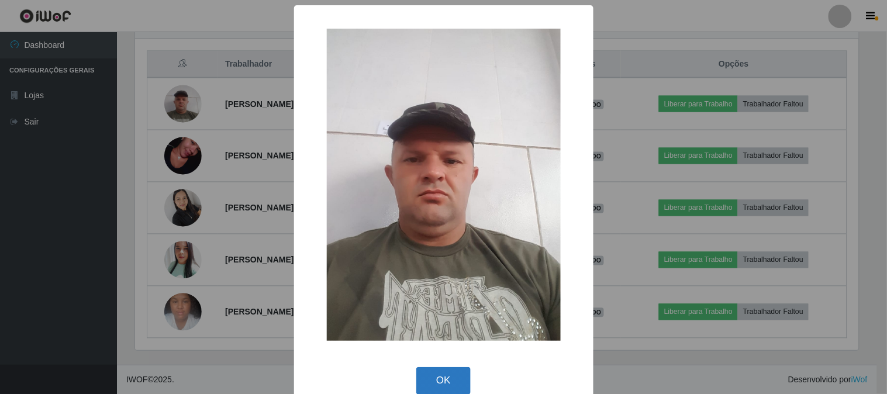
click at [453, 374] on button "OK" at bounding box center [443, 380] width 54 height 27
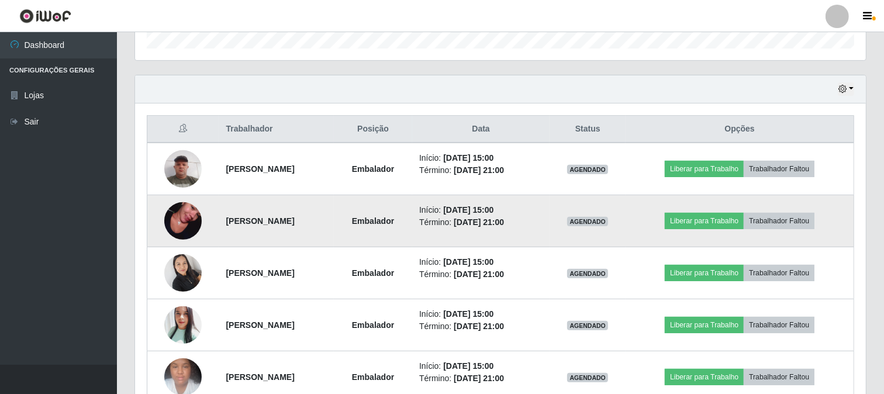
scroll to position [435, 0]
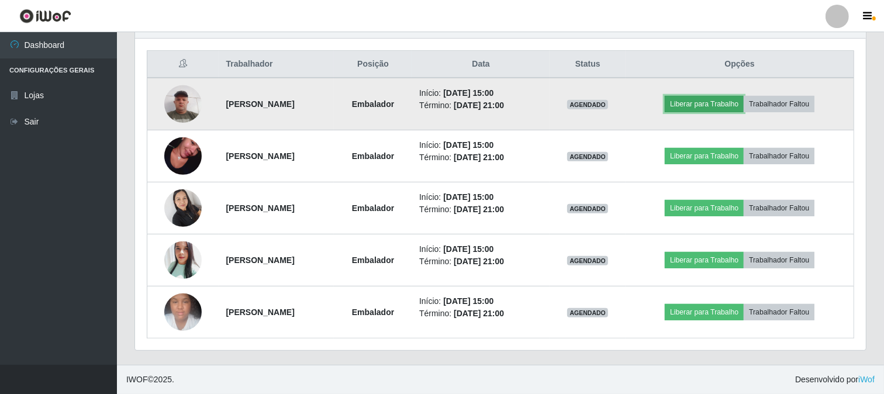
click at [700, 104] on button "Liberar para Trabalho" at bounding box center [704, 104] width 79 height 16
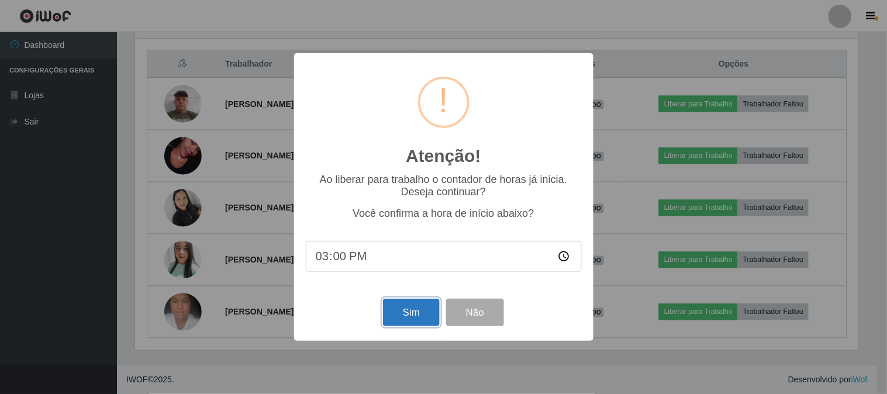
click at [411, 306] on button "Sim" at bounding box center [411, 312] width 57 height 27
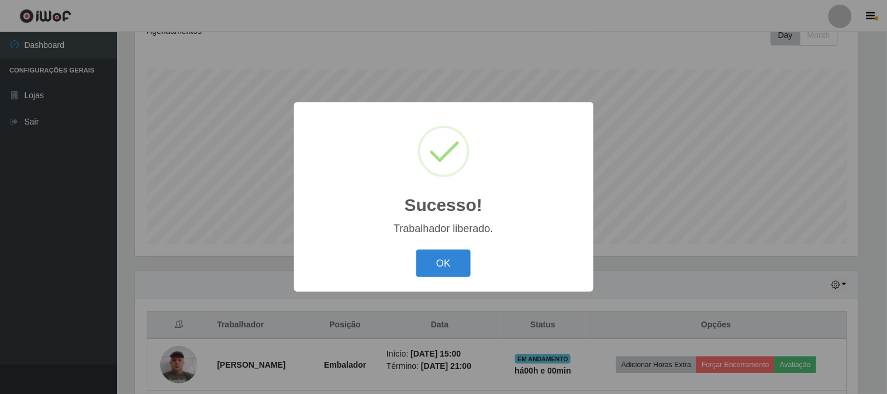
click at [433, 264] on button "OK" at bounding box center [443, 263] width 54 height 27
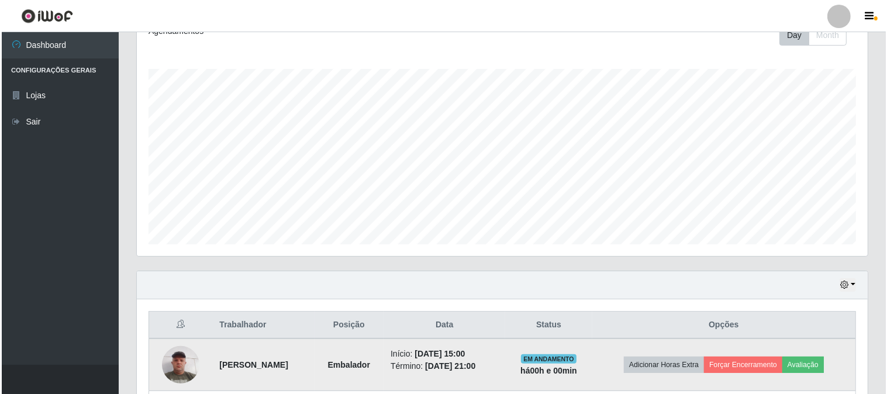
scroll to position [369, 0]
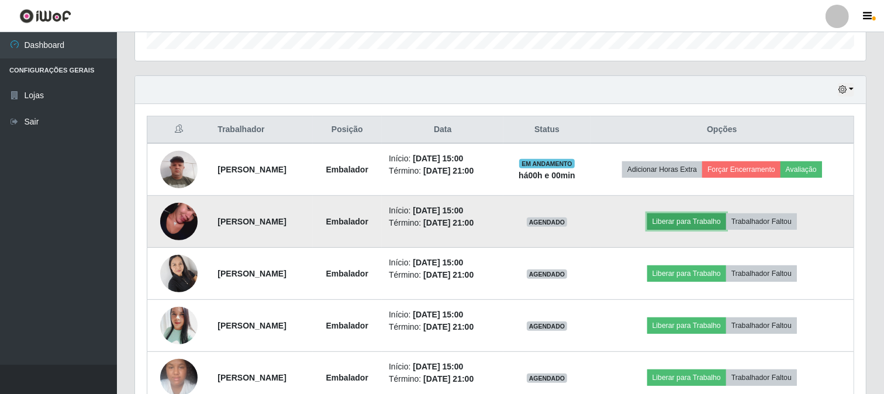
click at [683, 224] on button "Liberar para Trabalho" at bounding box center [686, 221] width 79 height 16
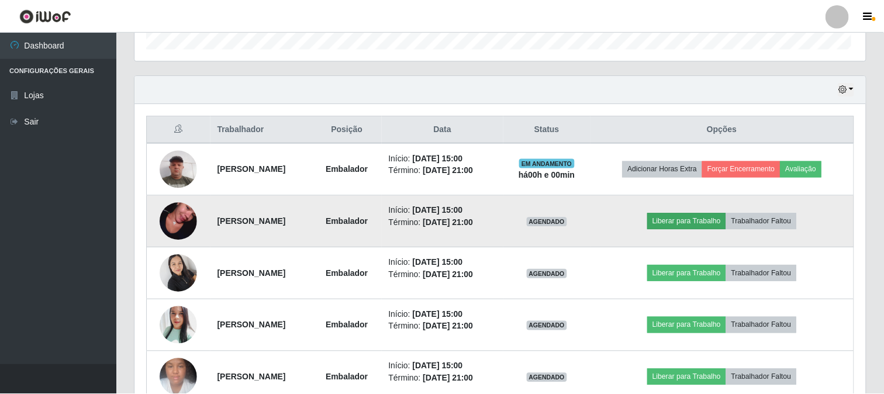
scroll to position [242, 723]
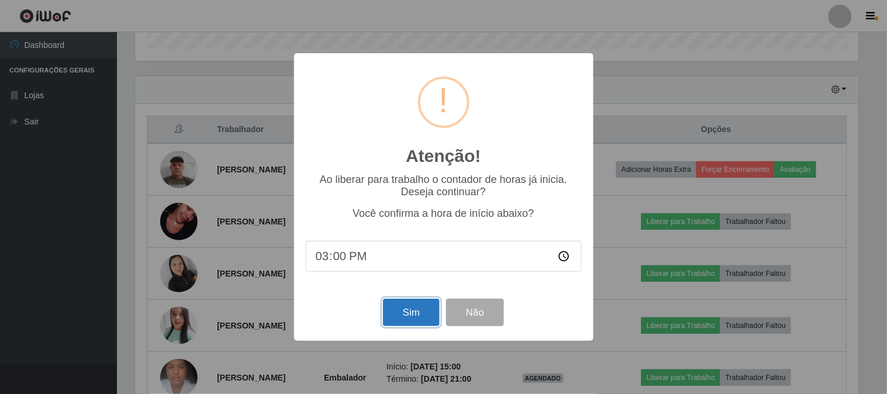
click at [422, 308] on button "Sim" at bounding box center [411, 312] width 57 height 27
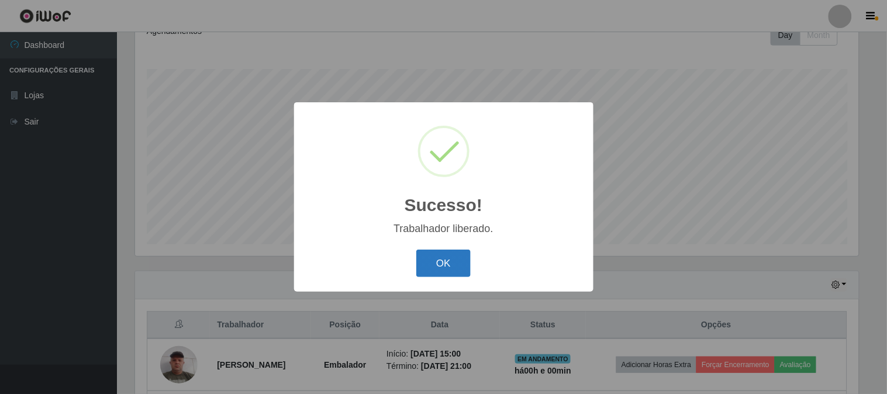
click at [450, 256] on button "OK" at bounding box center [443, 263] width 54 height 27
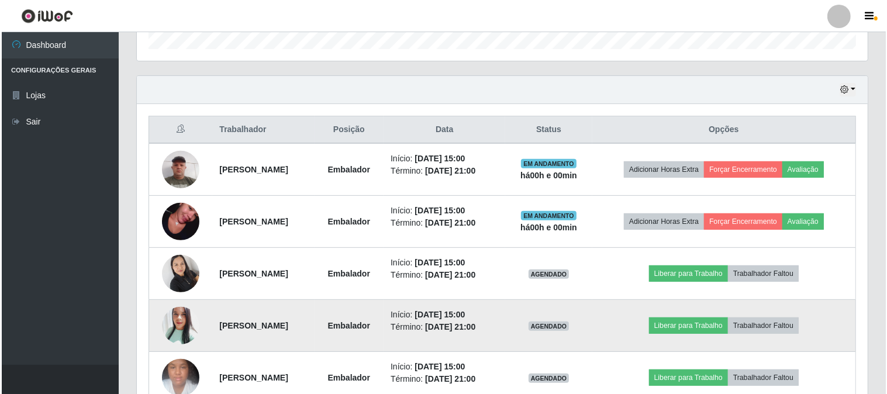
scroll to position [434, 0]
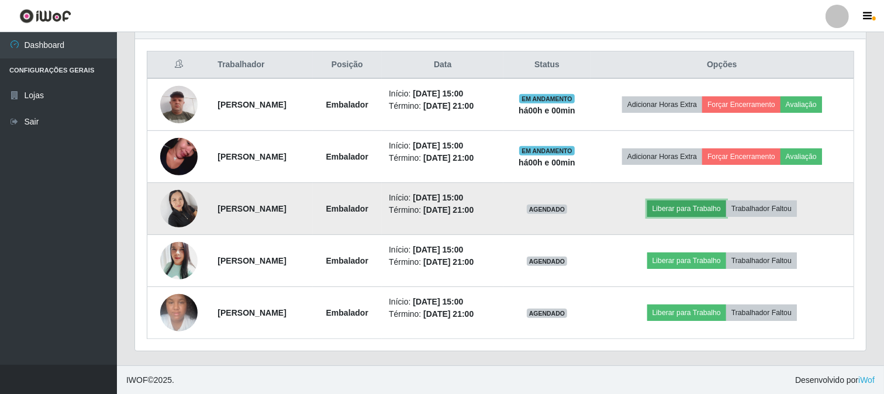
click at [683, 206] on button "Liberar para Trabalho" at bounding box center [686, 209] width 79 height 16
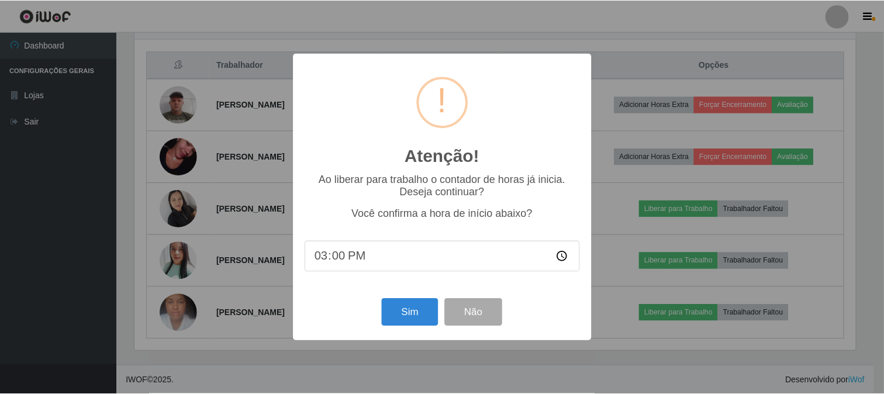
scroll to position [242, 723]
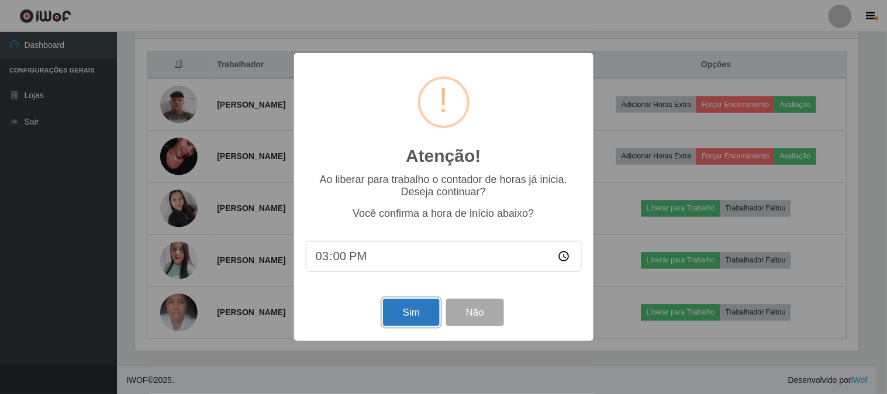
click at [408, 312] on button "Sim" at bounding box center [411, 312] width 57 height 27
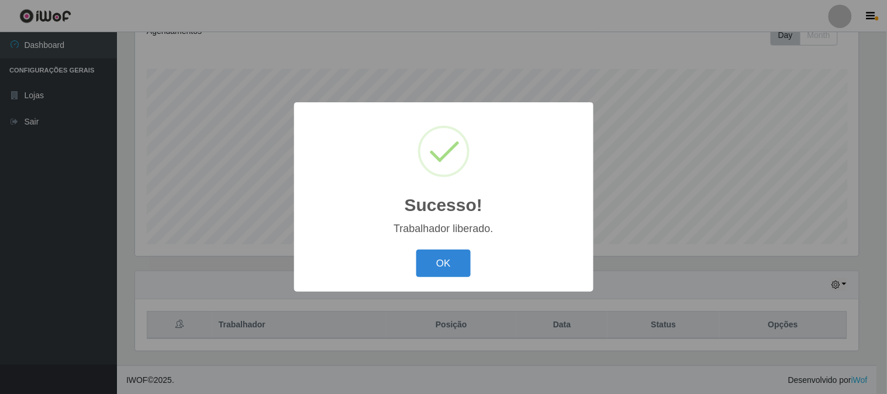
click at [413, 299] on div "Sucesso! × Trabalhador liberado. OK Cancel" at bounding box center [443, 197] width 887 height 394
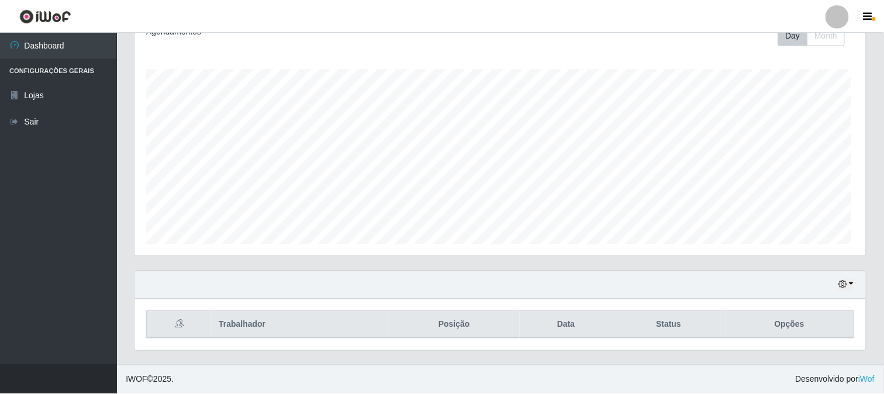
scroll to position [242, 731]
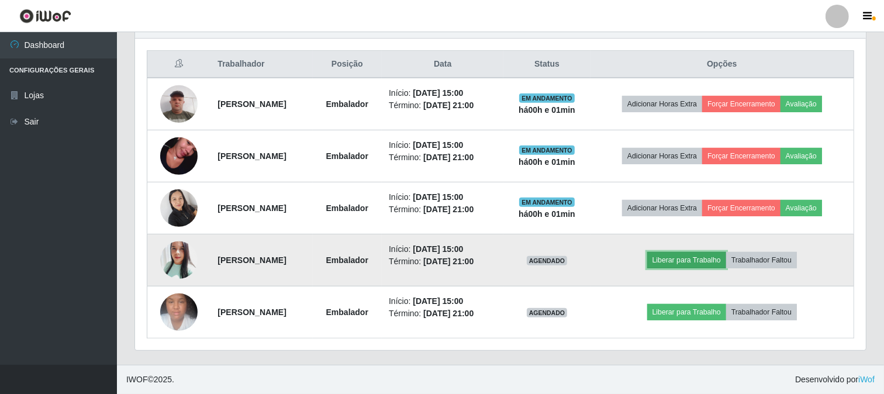
click at [694, 266] on button "Liberar para Trabalho" at bounding box center [686, 260] width 79 height 16
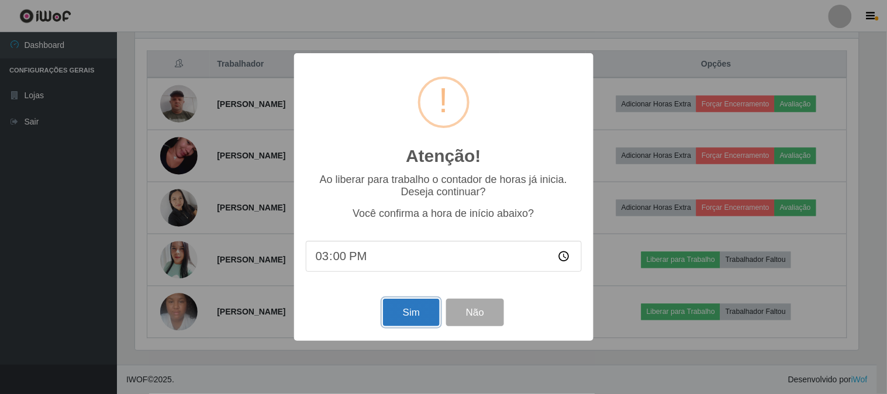
click at [400, 316] on button "Sim" at bounding box center [411, 312] width 57 height 27
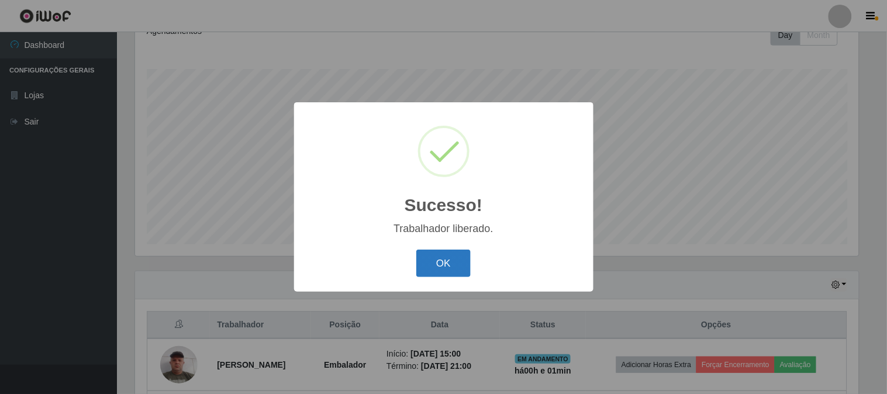
click at [430, 267] on button "OK" at bounding box center [443, 263] width 54 height 27
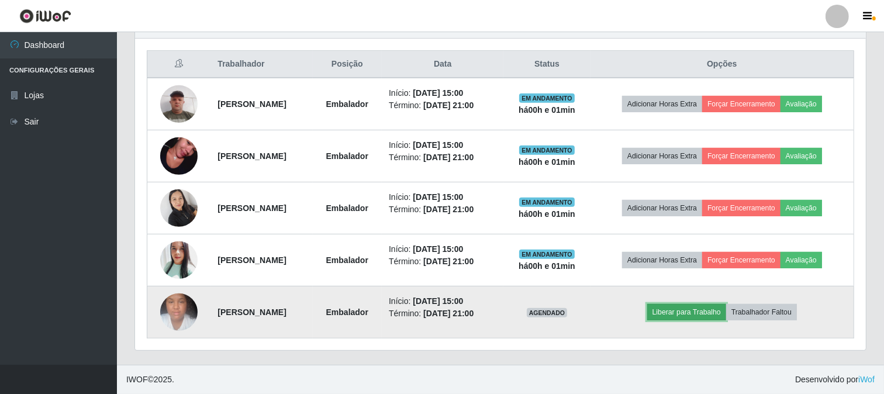
click at [688, 312] on button "Liberar para Trabalho" at bounding box center [686, 312] width 79 height 16
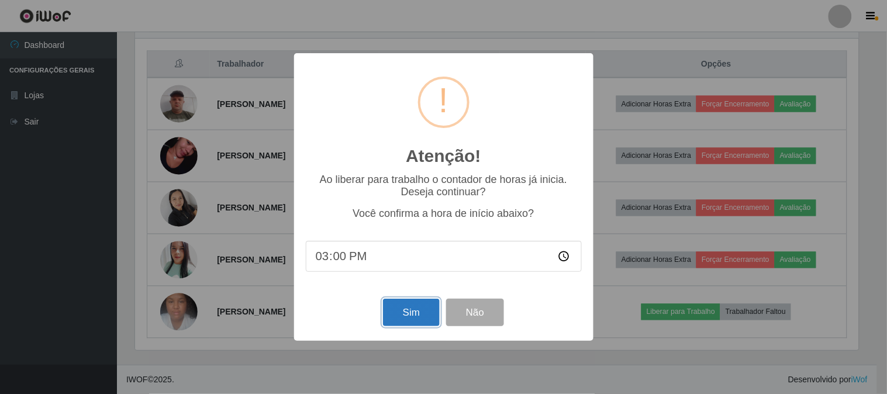
click at [384, 308] on button "Sim" at bounding box center [411, 312] width 57 height 27
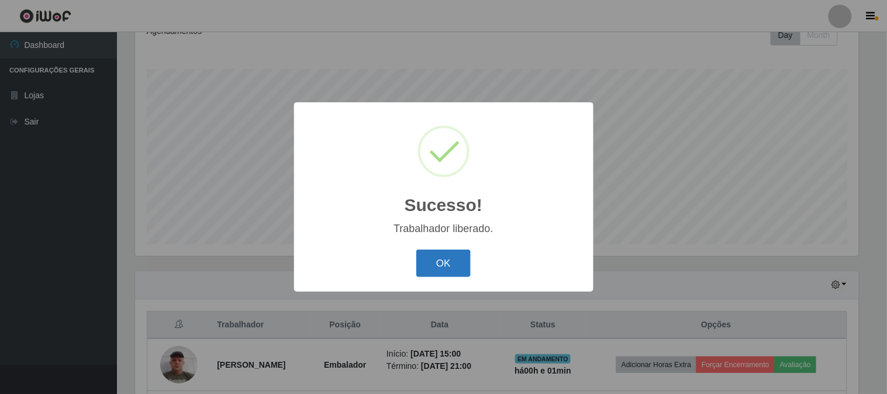
click at [447, 256] on button "OK" at bounding box center [443, 263] width 54 height 27
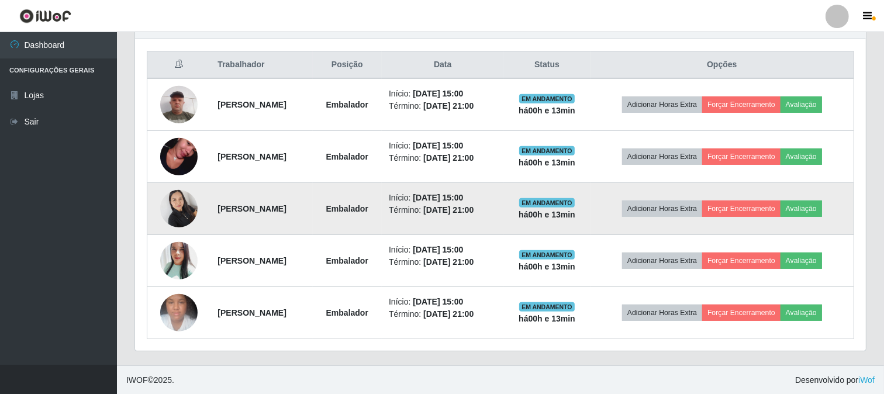
scroll to position [435, 0]
